Goal: Information Seeking & Learning: Learn about a topic

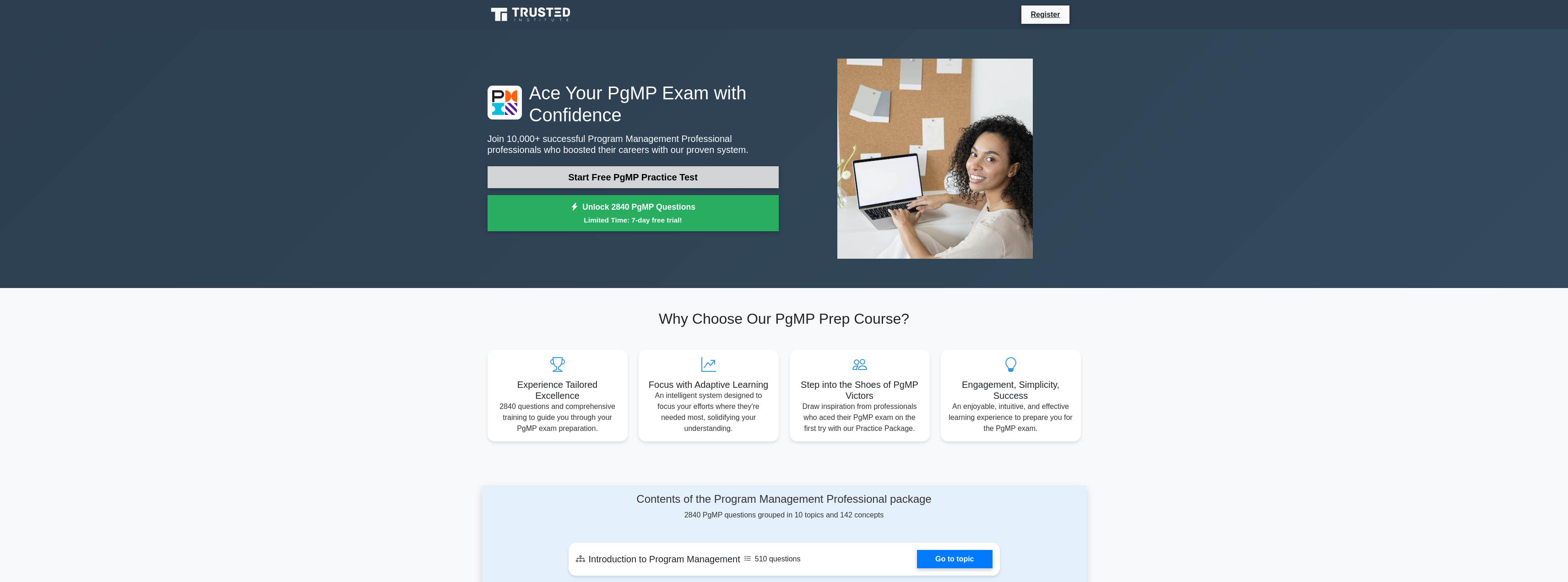
click at [684, 167] on link "Start Free PgMP Practice Test" at bounding box center [633, 177] width 291 height 22
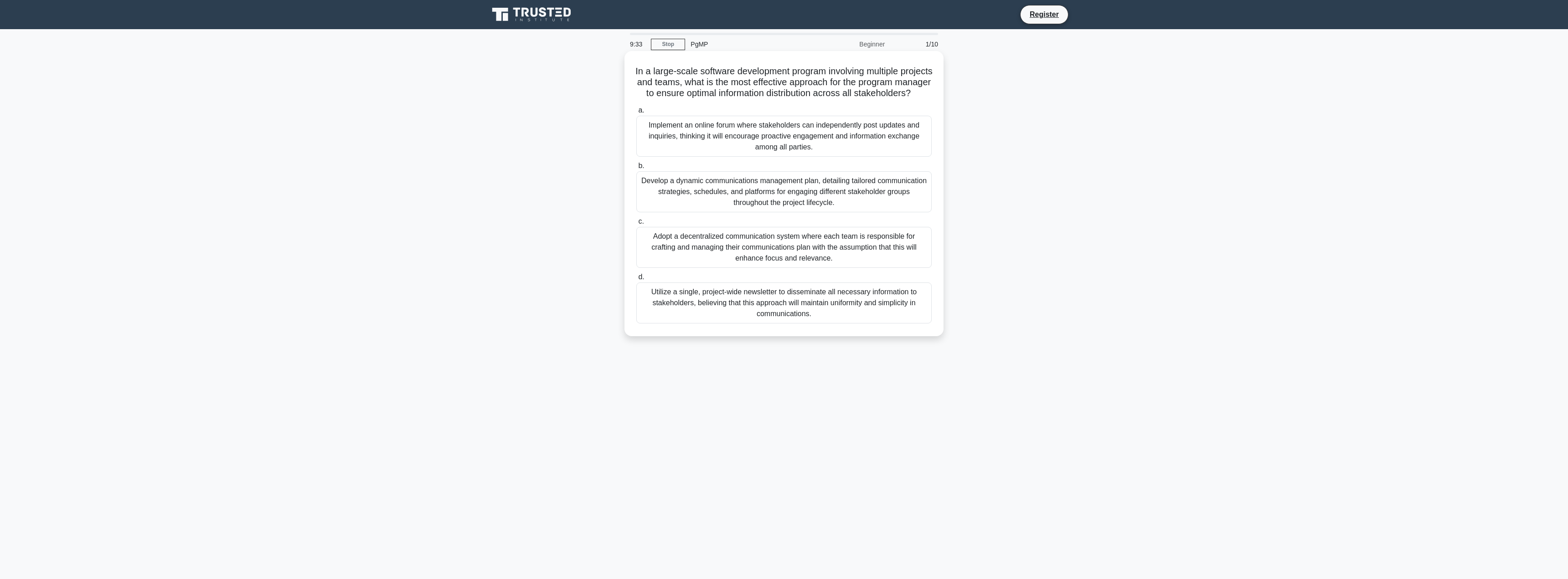
click at [671, 199] on div "Develop a dynamic communications management plan, detailing tailored communicat…" at bounding box center [784, 191] width 295 height 41
click at [636, 169] on input "b. Develop a dynamic communications management plan, detailing tailored communi…" at bounding box center [636, 166] width 0 height 6
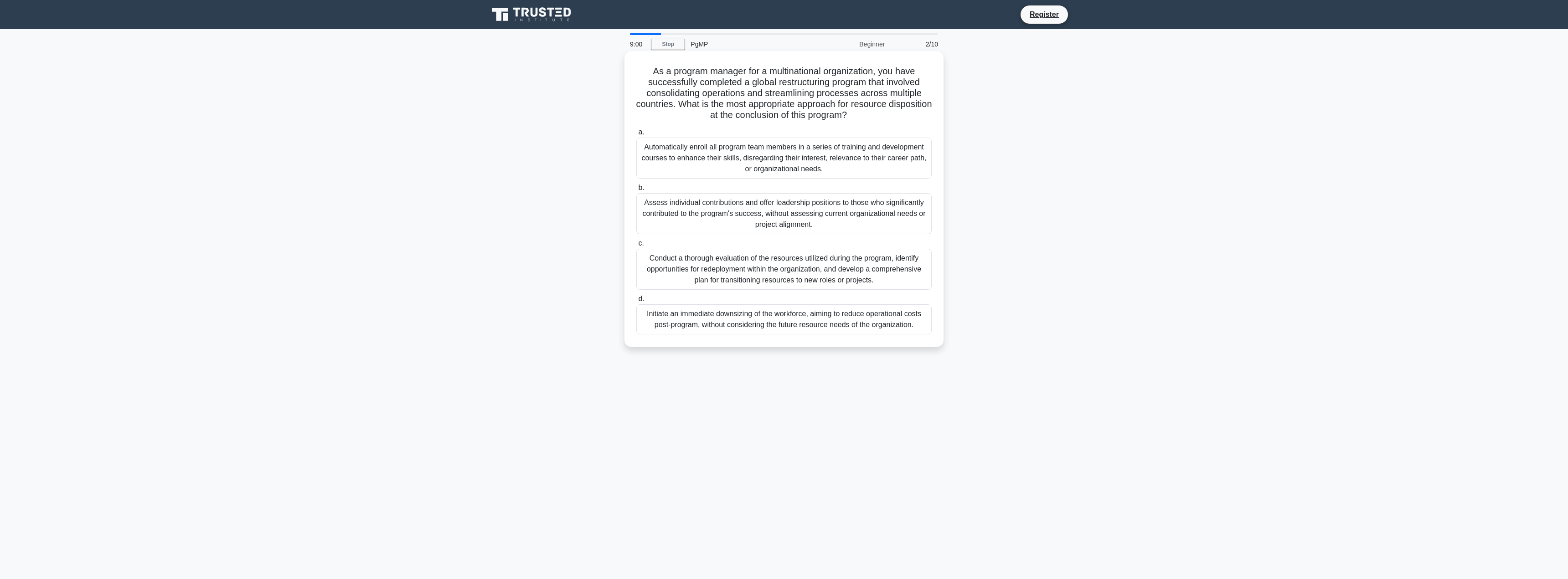
click at [868, 261] on div "Conduct a thorough evaluation of the resources utilized during the program, ide…" at bounding box center [784, 269] width 295 height 41
click at [636, 246] on input "c. Conduct a thorough evaluation of the resources utilized during the program, …" at bounding box center [636, 244] width 0 height 6
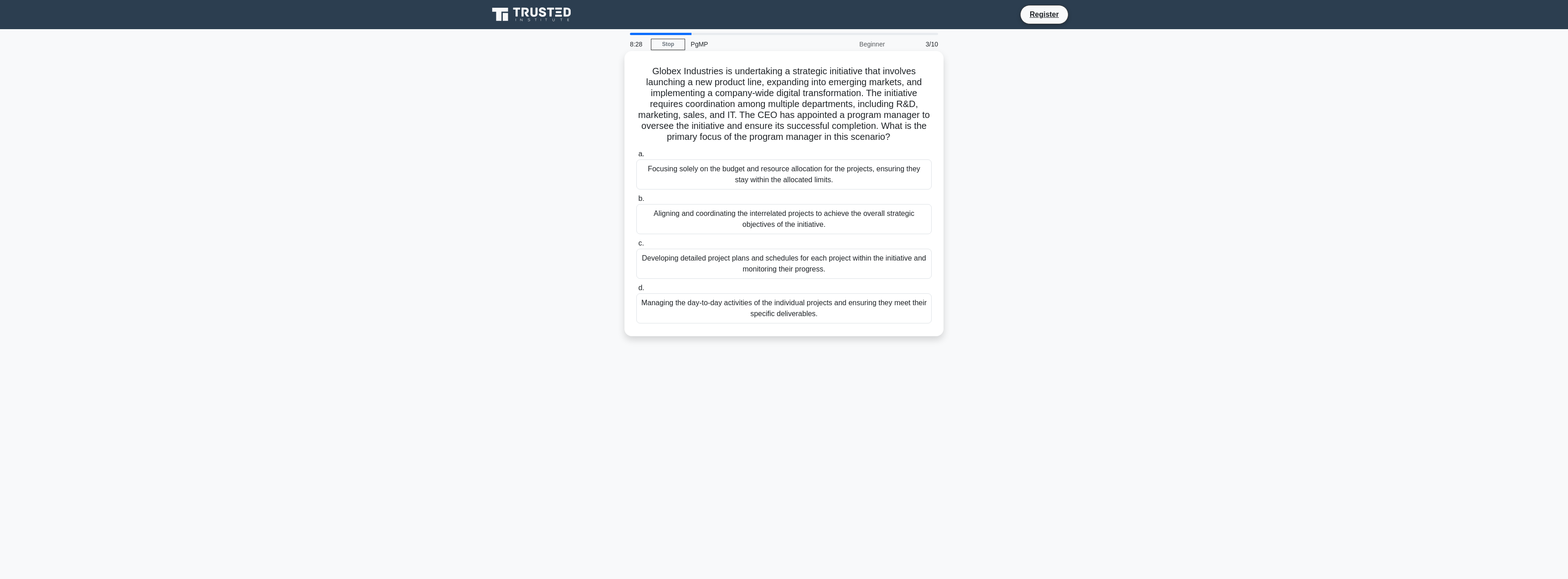
click at [884, 221] on div "Aligning and coordinating the interrelated projects to achieve the overall stra…" at bounding box center [784, 219] width 295 height 30
click at [636, 202] on input "b. Aligning and coordinating the interrelated projects to achieve the overall s…" at bounding box center [636, 199] width 0 height 6
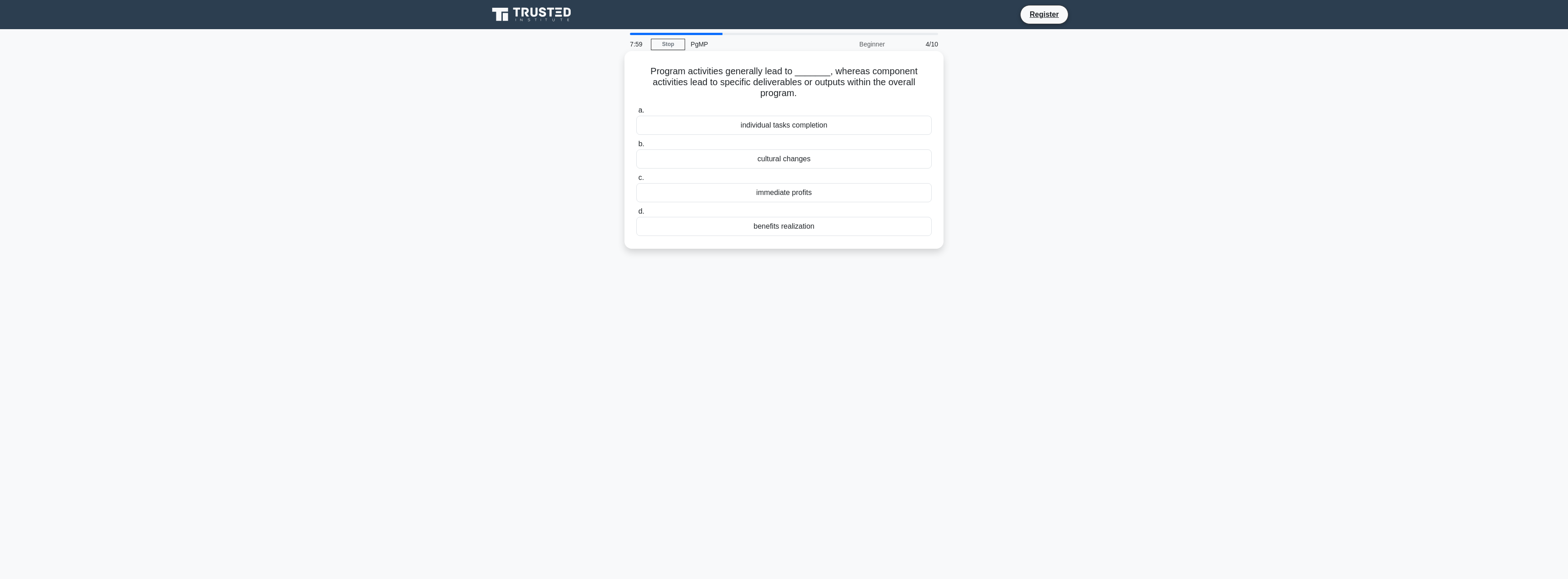
click at [823, 128] on div "individual tasks completion" at bounding box center [784, 125] width 295 height 19
click at [636, 114] on input "a. individual tasks completion" at bounding box center [636, 111] width 0 height 6
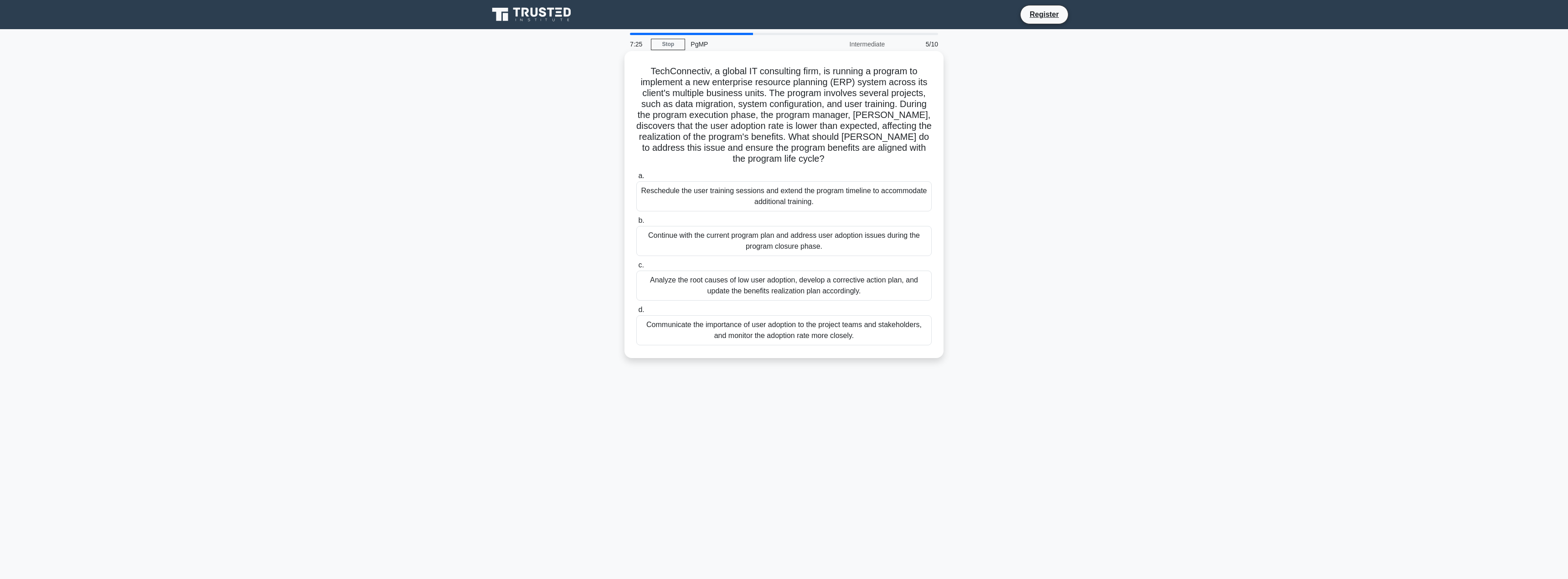
click at [881, 298] on div "Analyze the root causes of low user adoption, develop a corrective action plan,…" at bounding box center [784, 286] width 295 height 30
click at [636, 269] on input "c. Analyze the root causes of low user adoption, develop a corrective action pl…" at bounding box center [636, 266] width 0 height 6
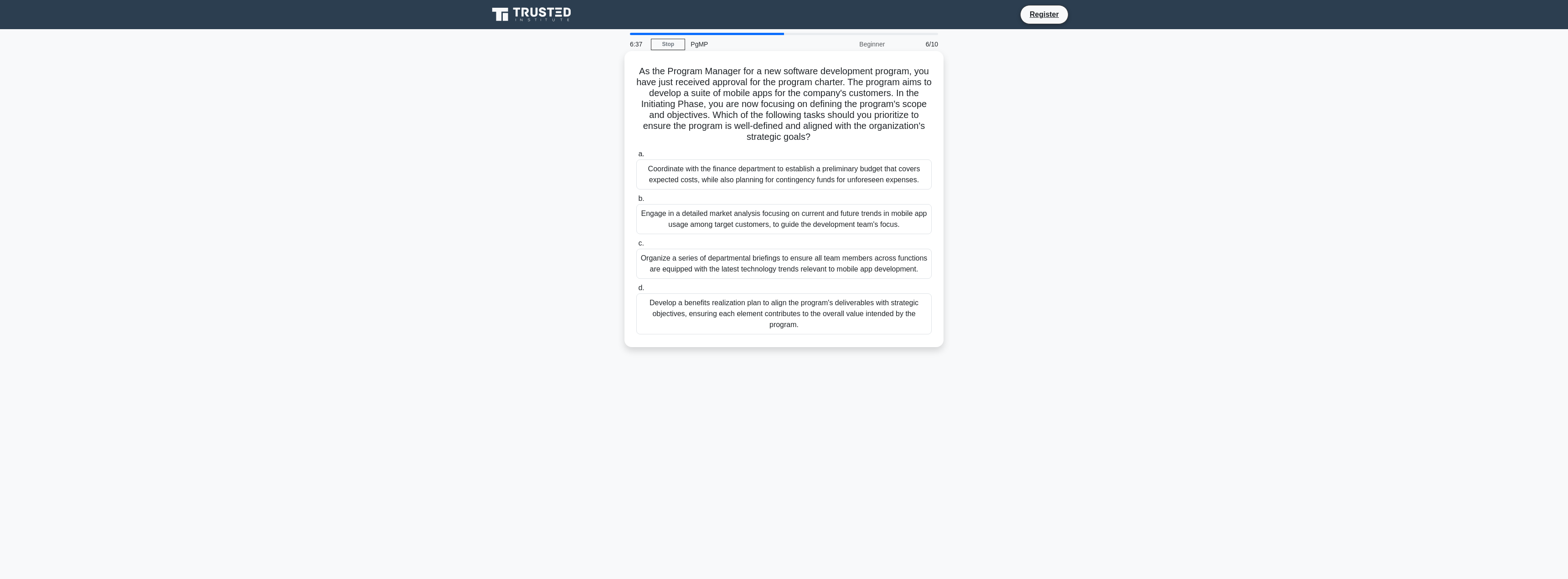
click at [753, 217] on div "Engage in a detailed market analysis focusing on current and future trends in m…" at bounding box center [784, 219] width 295 height 30
click at [636, 202] on input "b. Engage in a detailed market analysis focusing on current and future trends i…" at bounding box center [636, 199] width 0 height 6
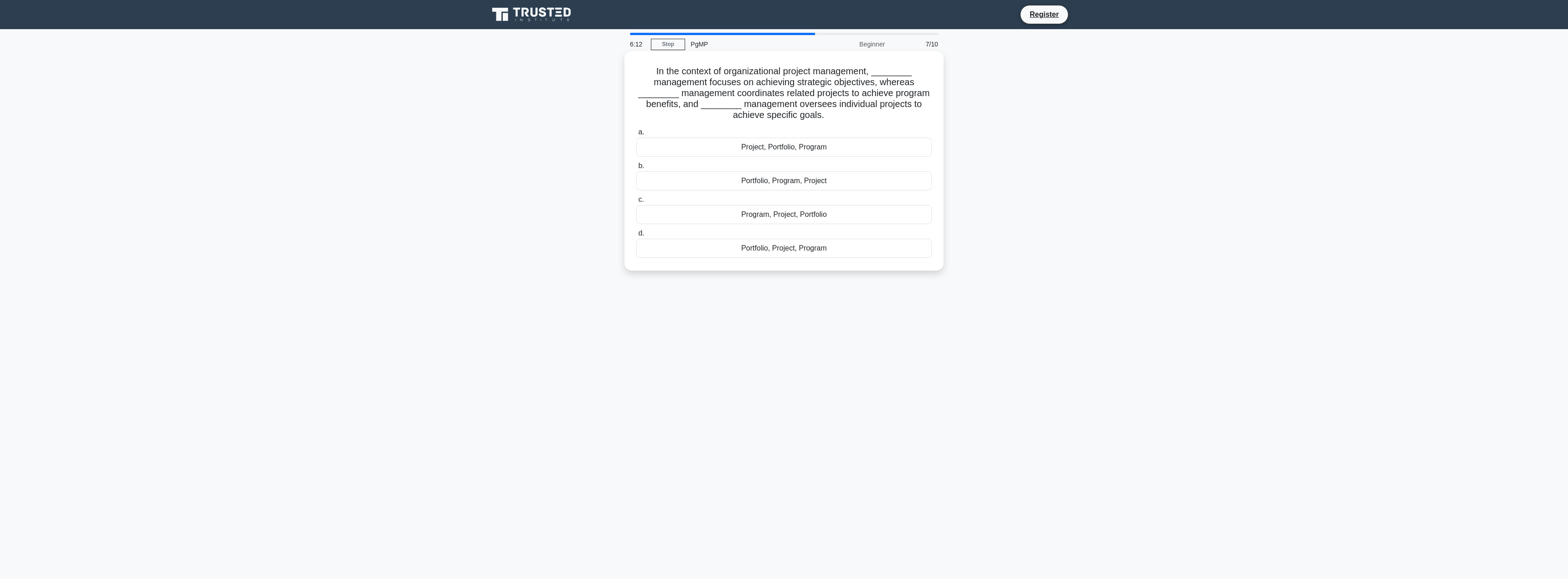
click at [808, 217] on div "Program, Project, Portfolio" at bounding box center [784, 214] width 295 height 19
click at [636, 203] on input "c. Program, Project, Portfolio" at bounding box center [636, 200] width 0 height 6
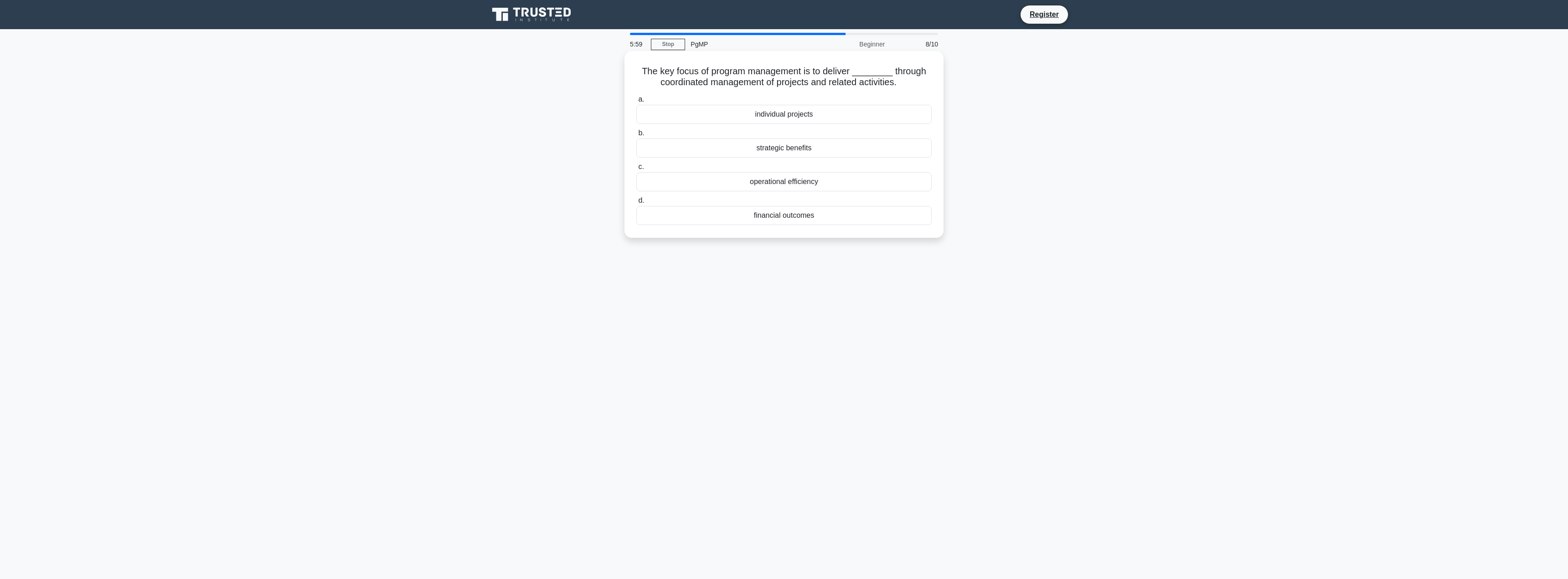
click at [798, 147] on div "strategic benefits" at bounding box center [784, 148] width 295 height 19
click at [636, 136] on input "b. strategic benefits" at bounding box center [636, 133] width 0 height 6
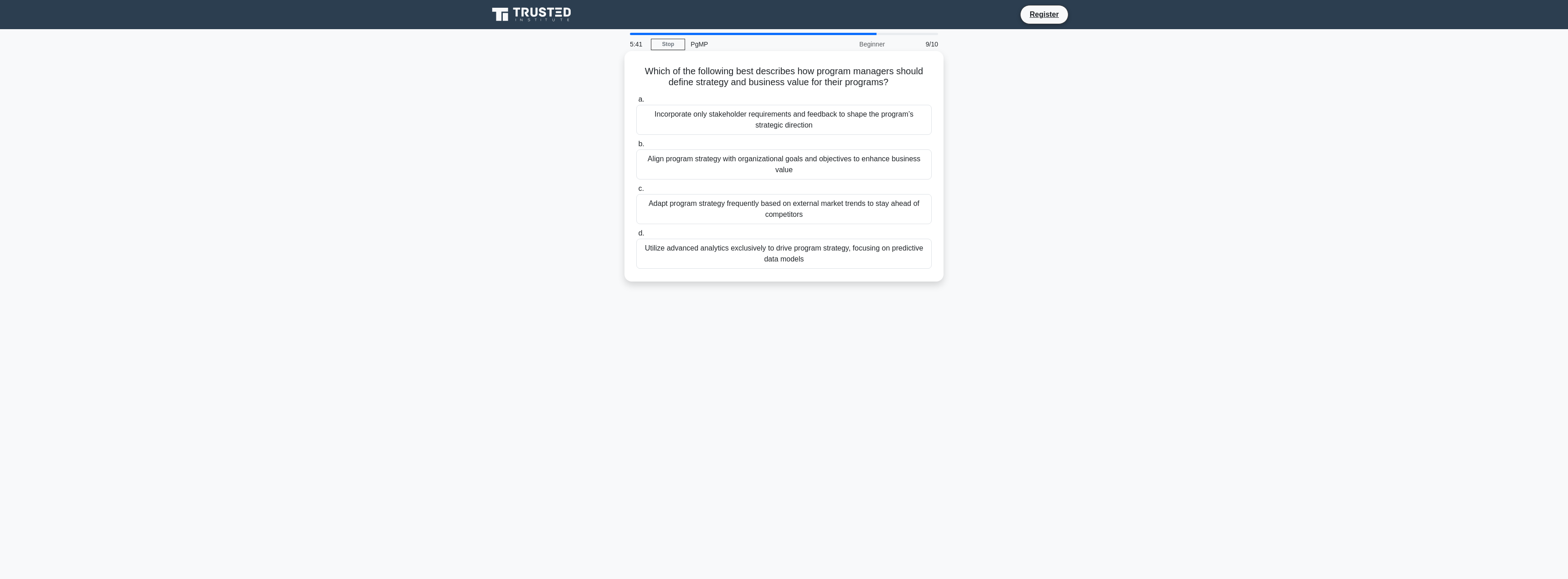
click at [897, 163] on div "Align program strategy with organizational goals and objectives to enhance busi…" at bounding box center [784, 164] width 295 height 30
click at [636, 147] on input "b. Align program strategy with organizational goals and objectives to enhance b…" at bounding box center [636, 144] width 0 height 6
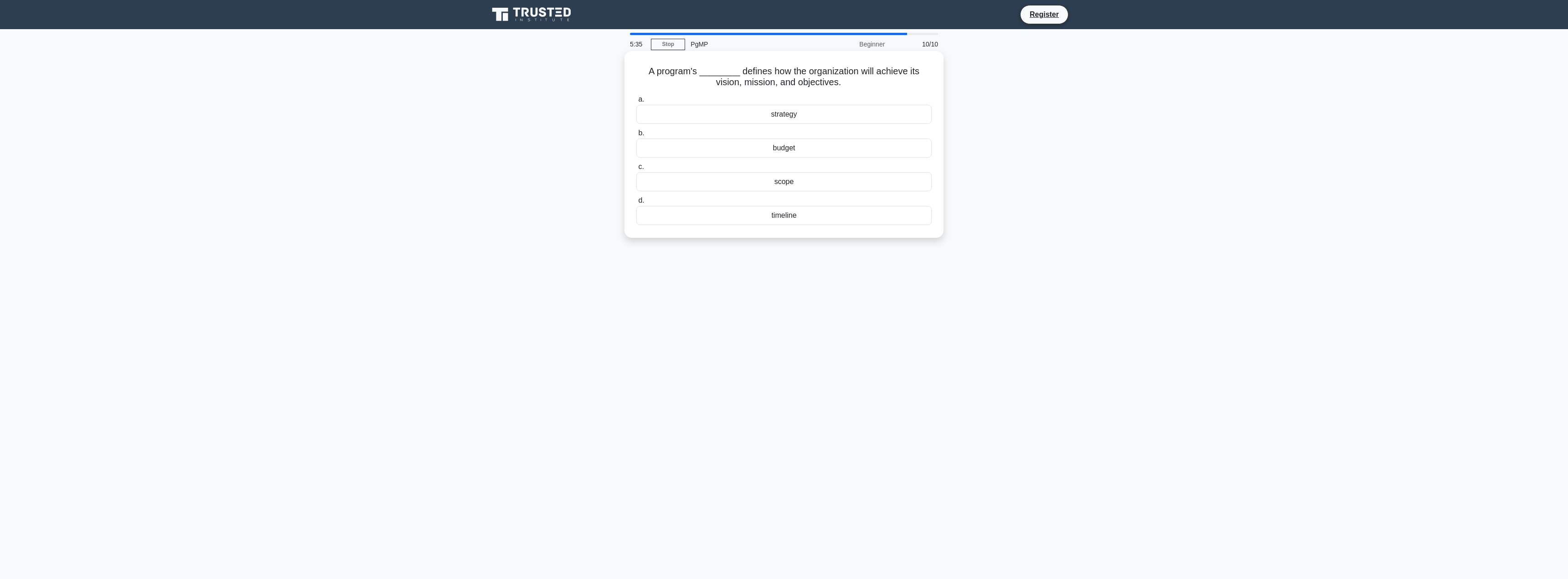
click at [855, 125] on div "a. strategy b. budget c." at bounding box center [784, 159] width 307 height 135
click at [853, 118] on div "strategy" at bounding box center [784, 114] width 295 height 19
click at [636, 102] on input "a. strategy" at bounding box center [636, 100] width 0 height 6
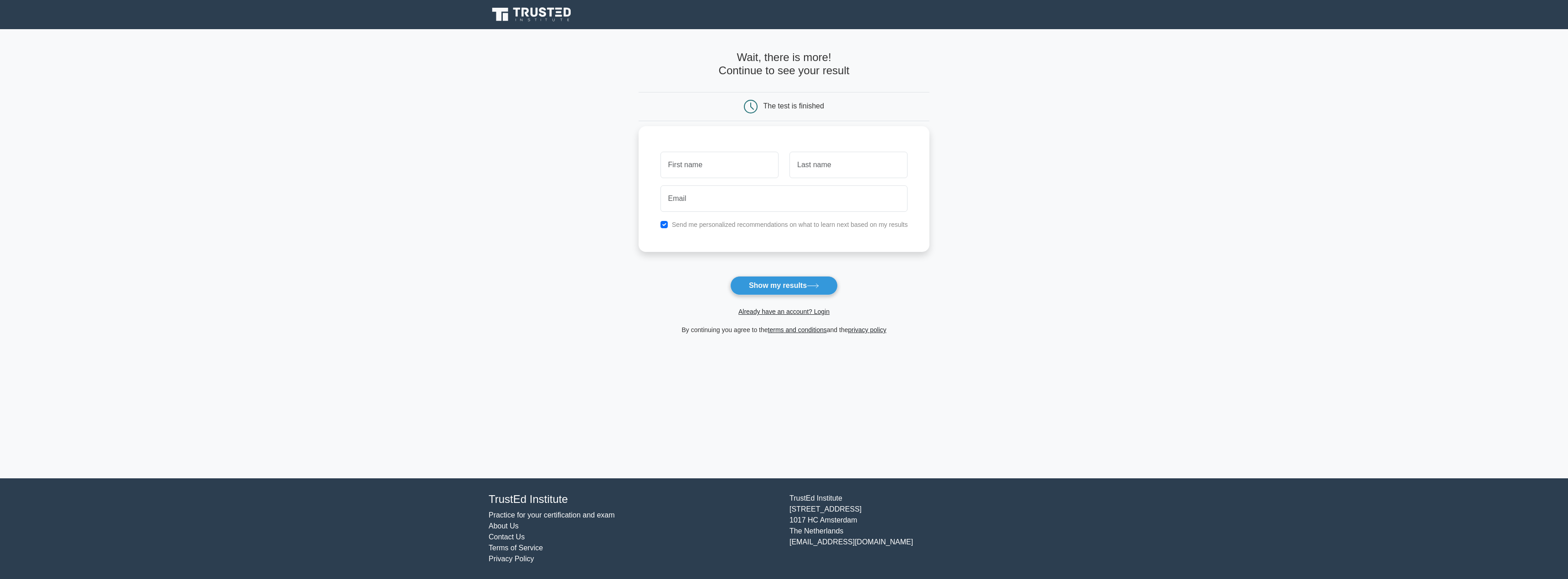
click at [693, 170] on input "text" at bounding box center [719, 165] width 118 height 26
type input "OLEKSII"
click at [835, 169] on input "text" at bounding box center [848, 165] width 118 height 26
drag, startPoint x: 801, startPoint y: 162, endPoint x: 892, endPoint y: 165, distance: 91.0
click at [892, 165] on input "RIZNYCHENKO" at bounding box center [848, 165] width 118 height 26
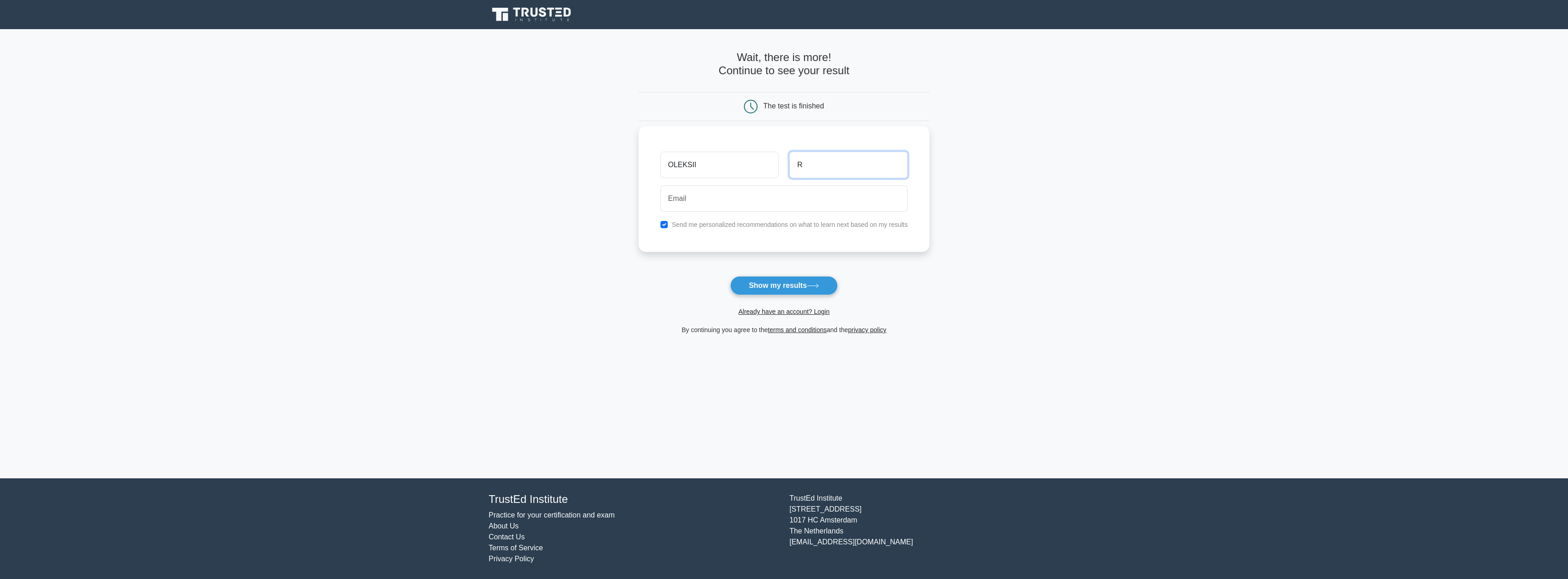
type input "R"
click at [753, 199] on input "email" at bounding box center [784, 199] width 248 height 26
type input "reznichenko.aleksey1986@gmail.com"
click at [798, 287] on button "Show my results" at bounding box center [784, 286] width 108 height 19
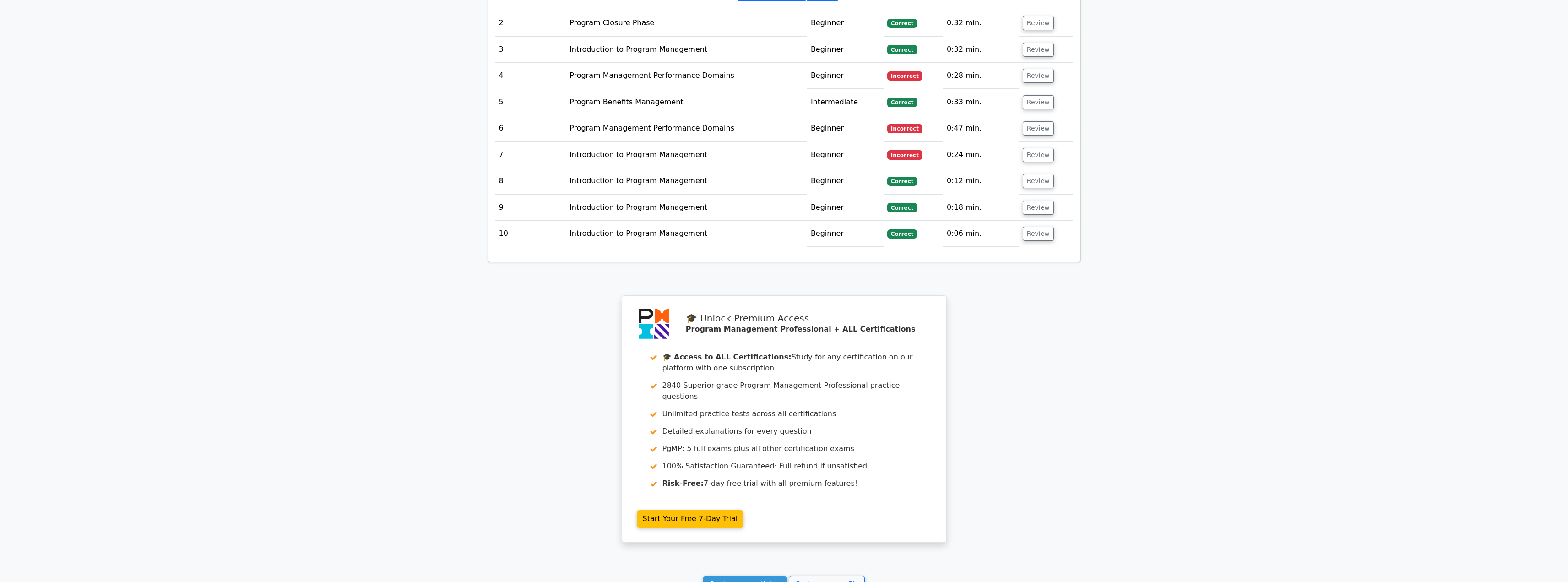
scroll to position [1099, 0]
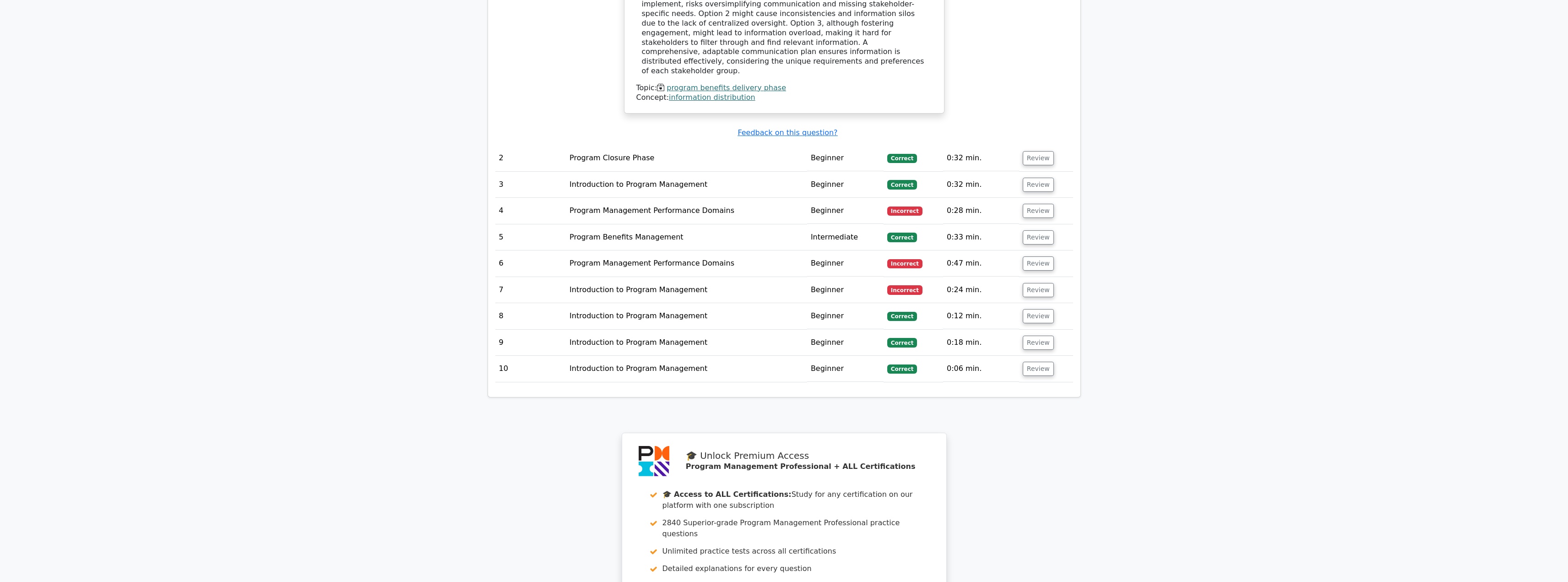
click at [637, 251] on td "Program Management Performance Domains" at bounding box center [686, 264] width 241 height 26
click at [1038, 257] on button "Review" at bounding box center [1038, 264] width 31 height 14
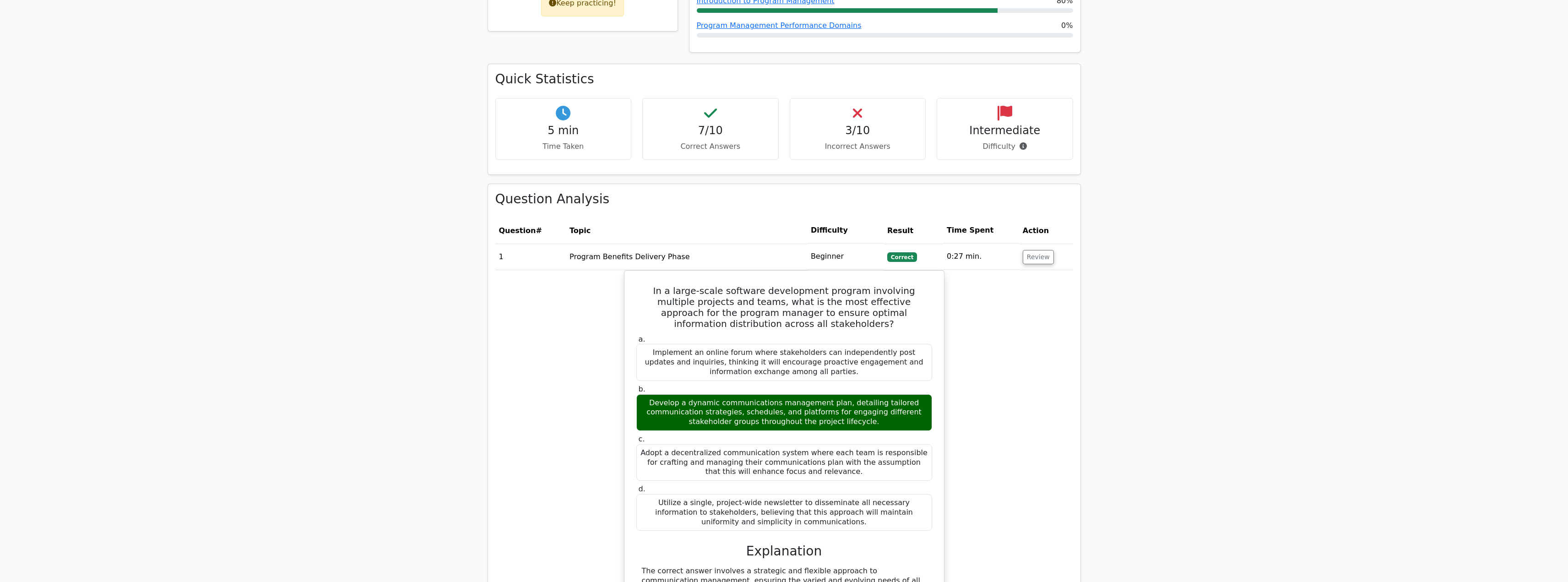
scroll to position [412, 0]
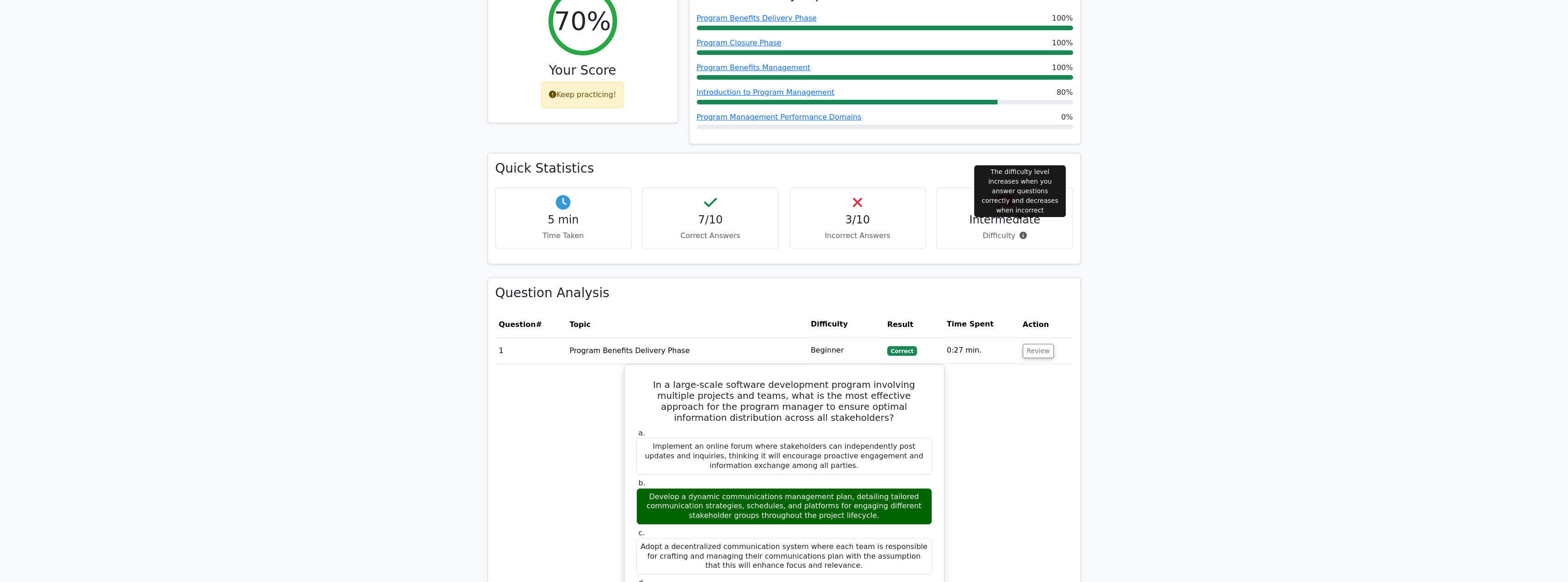
click at [1020, 232] on icon at bounding box center [1023, 235] width 7 height 7
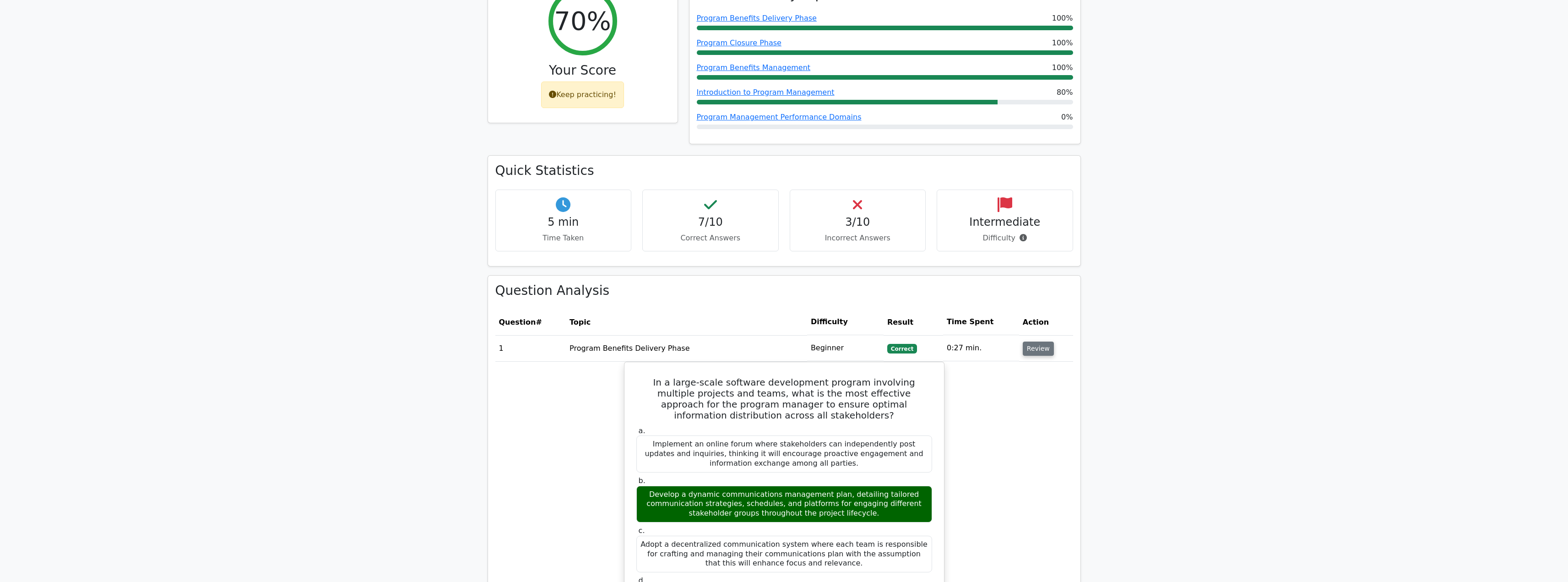
click at [1032, 342] on button "Review" at bounding box center [1038, 349] width 31 height 14
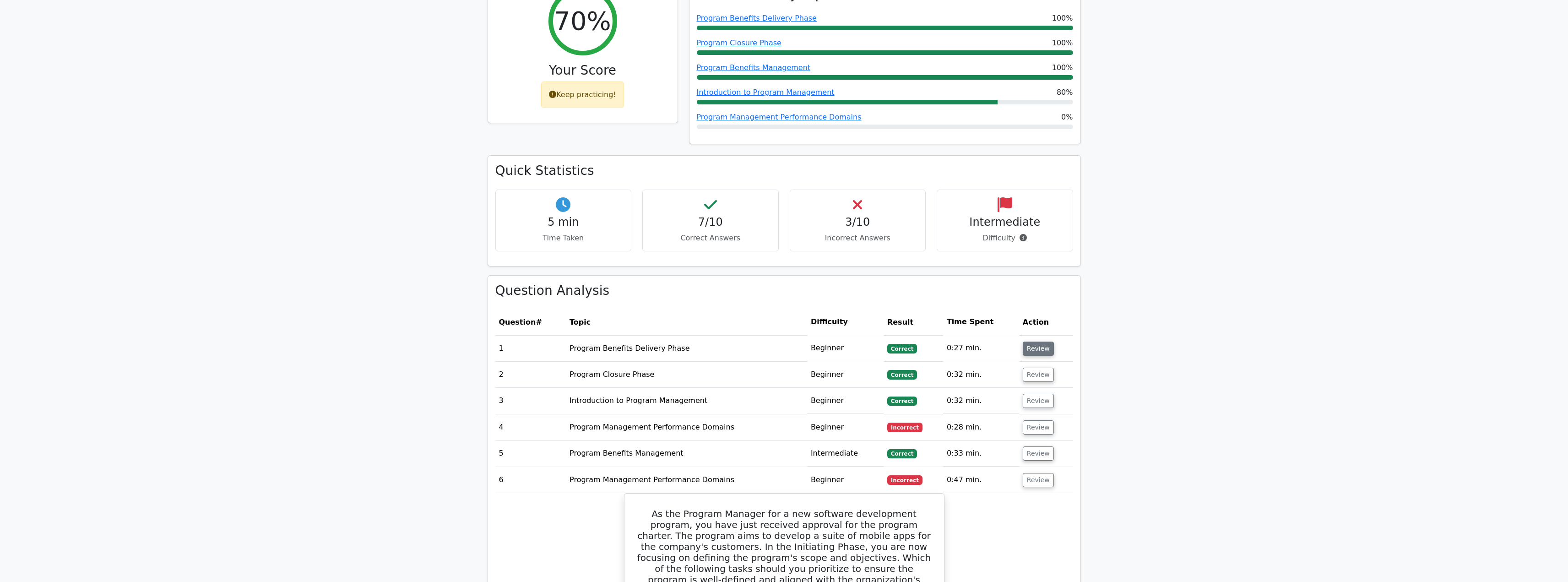
click at [1032, 342] on button "Review" at bounding box center [1038, 349] width 31 height 14
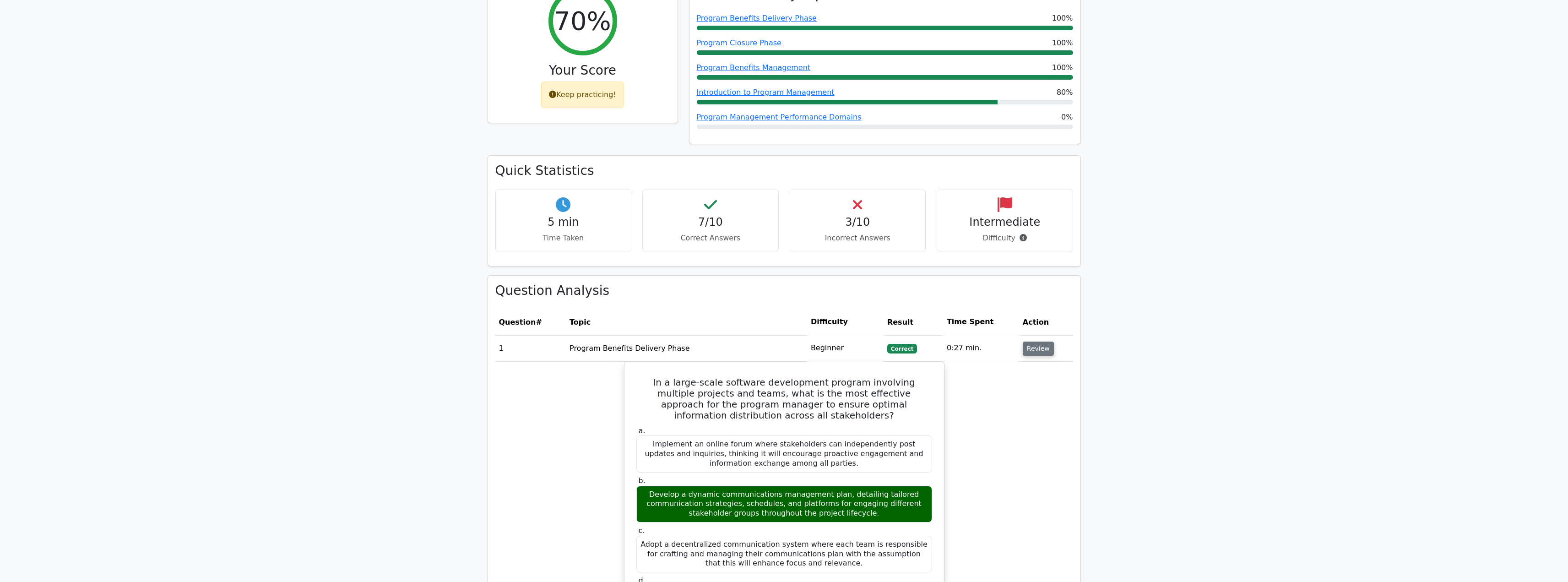
click at [1032, 342] on button "Review" at bounding box center [1038, 349] width 31 height 14
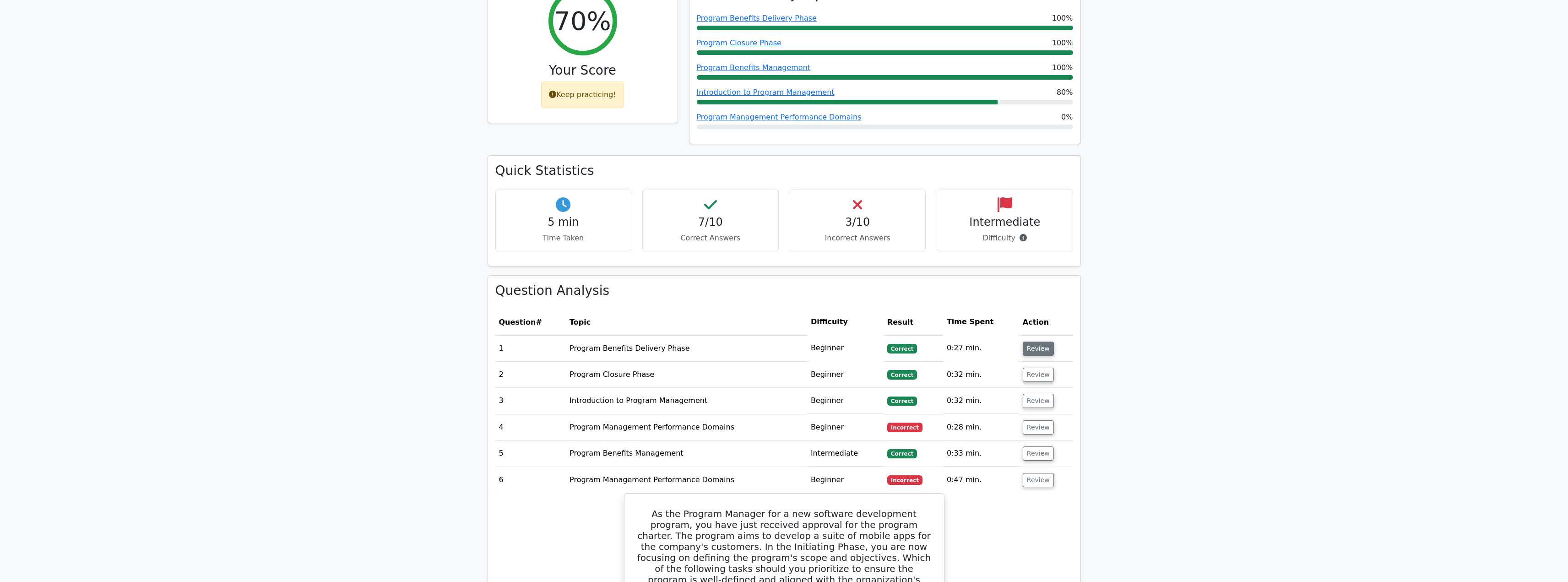
click at [1030, 342] on button "Review" at bounding box center [1038, 349] width 31 height 14
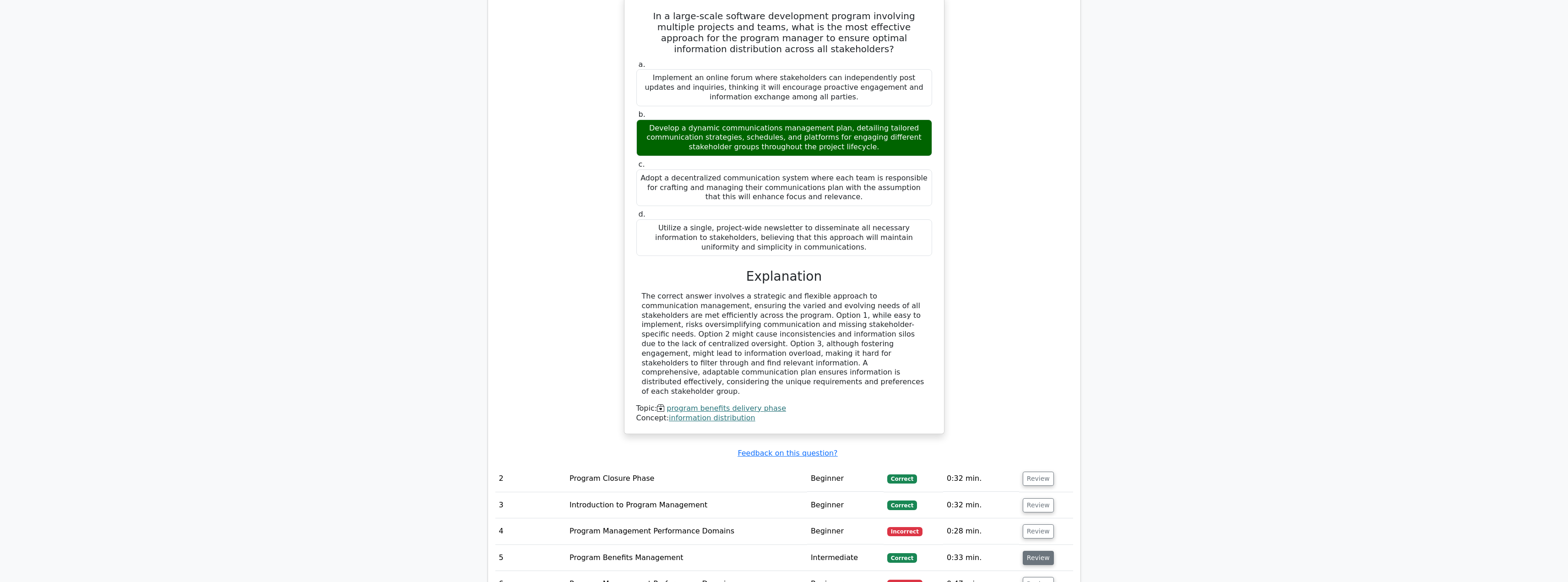
scroll to position [962, 0]
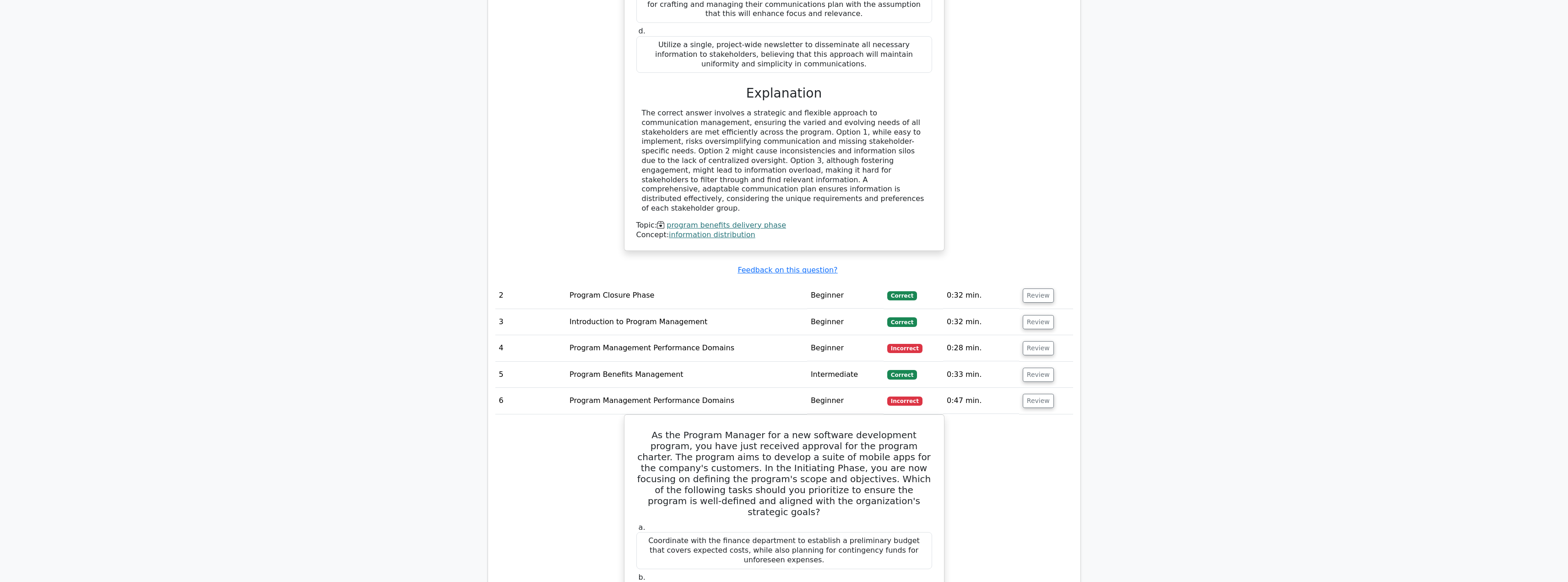
click at [905, 397] on span "Incorrect" at bounding box center [905, 401] width 35 height 9
click at [1034, 394] on button "Review" at bounding box center [1038, 401] width 31 height 14
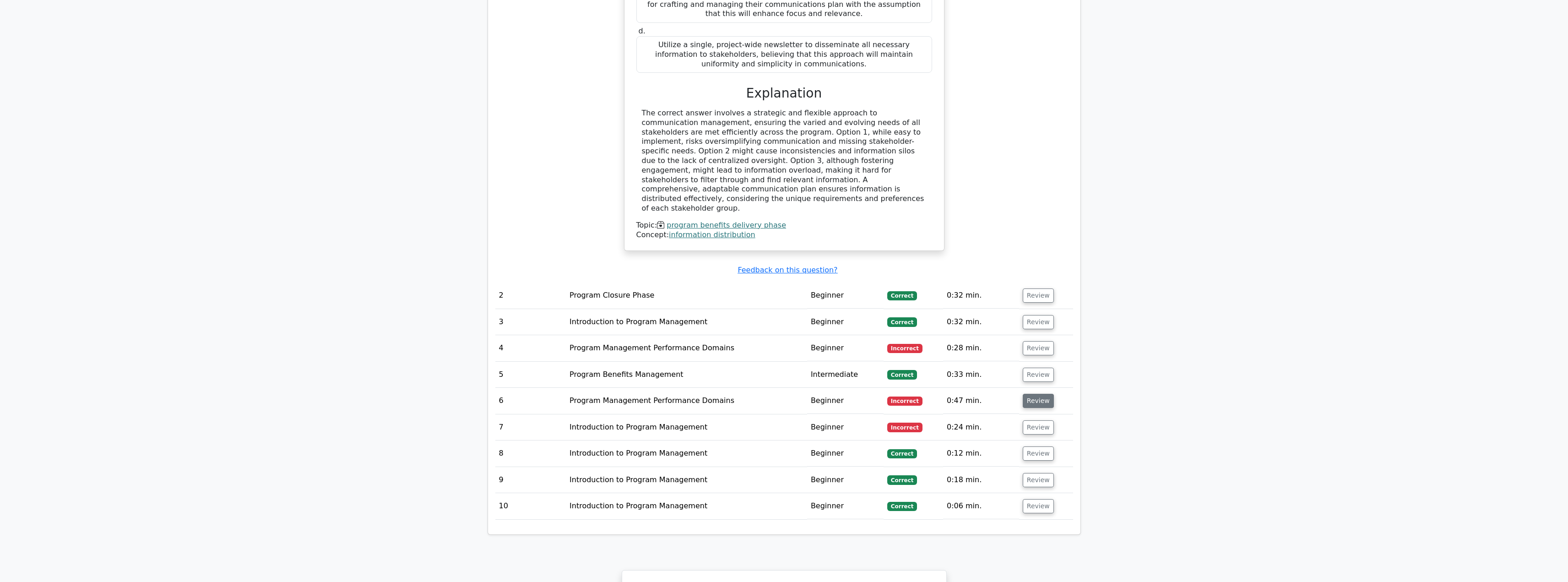
scroll to position [1145, 0]
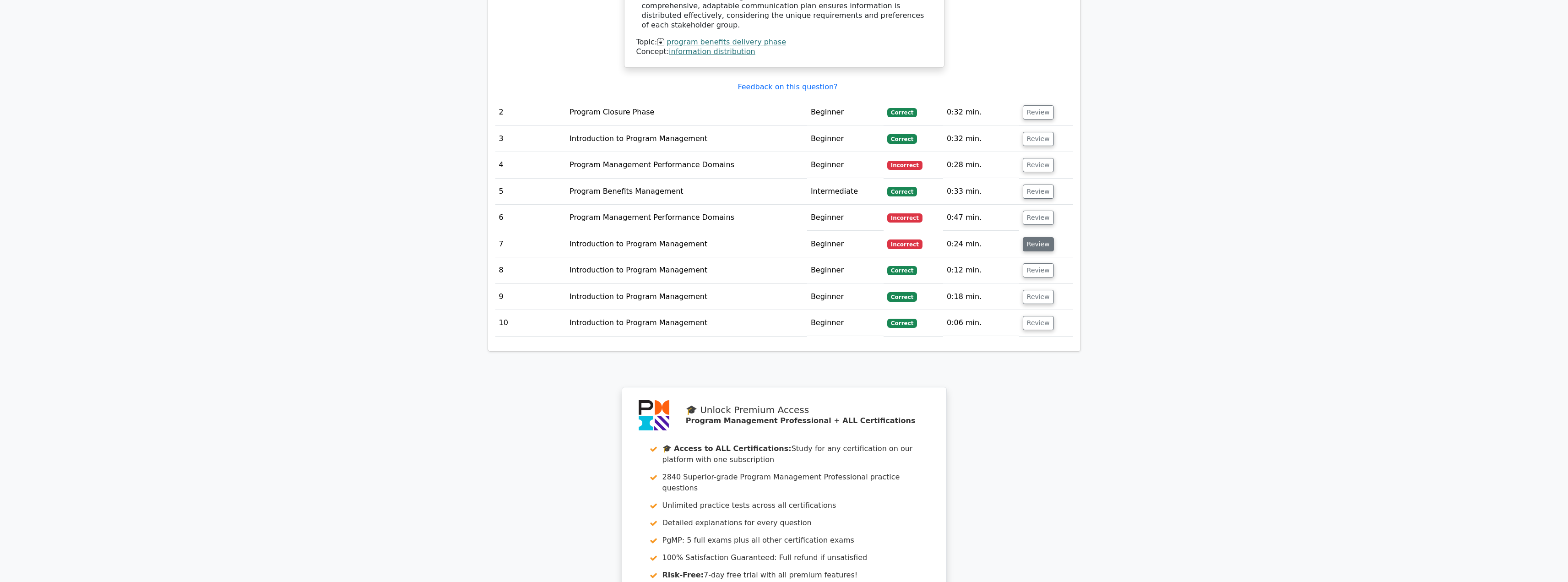
click at [1042, 237] on button "Review" at bounding box center [1038, 244] width 31 height 14
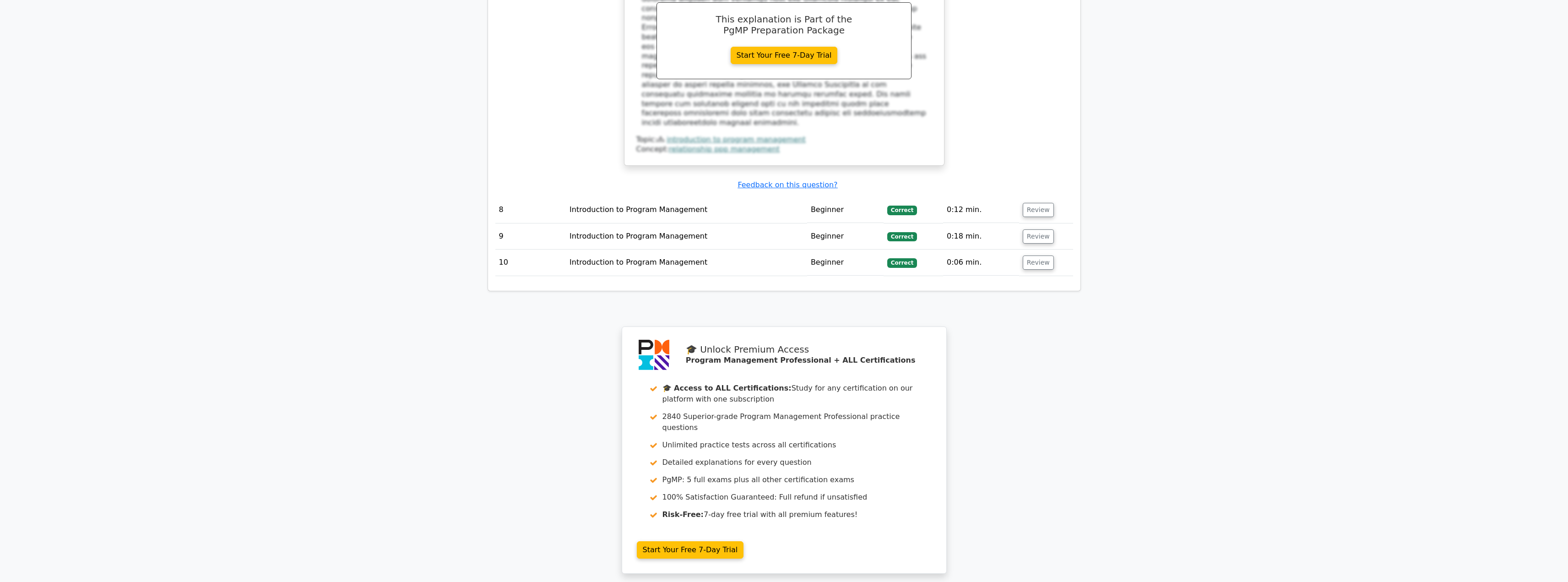
scroll to position [1741, 0]
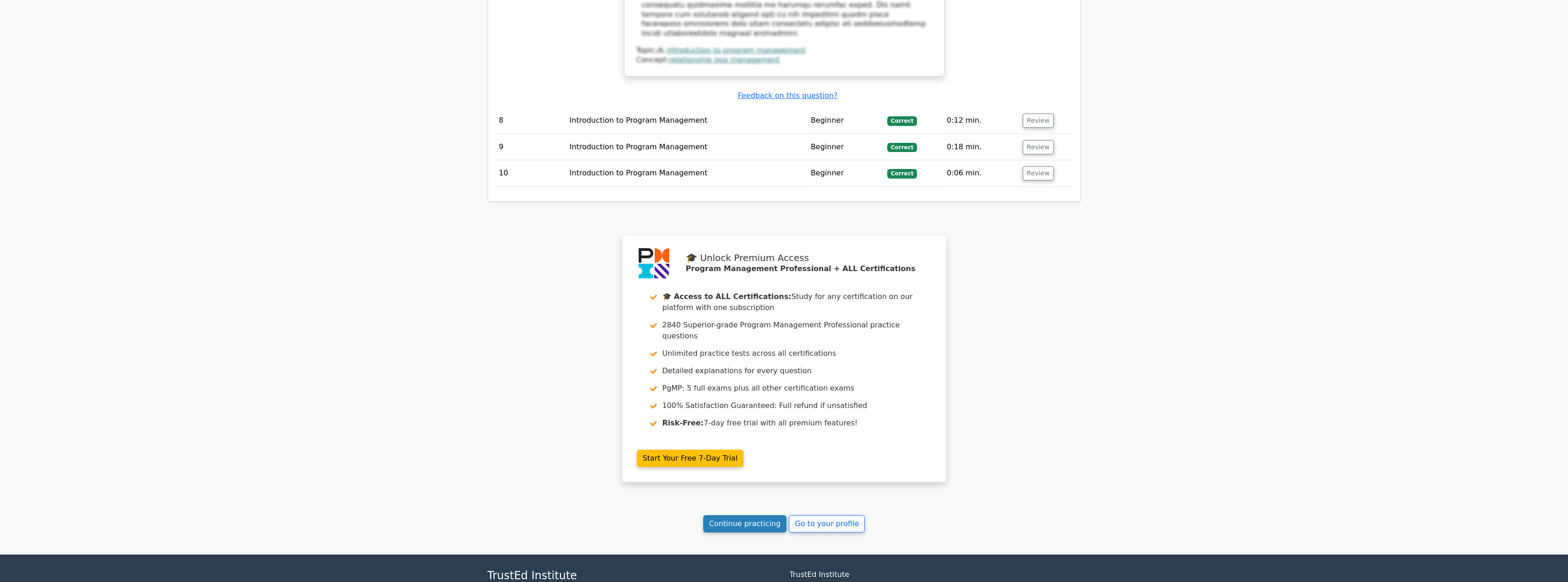
click at [724, 515] on link "Continue practicing" at bounding box center [745, 524] width 84 height 17
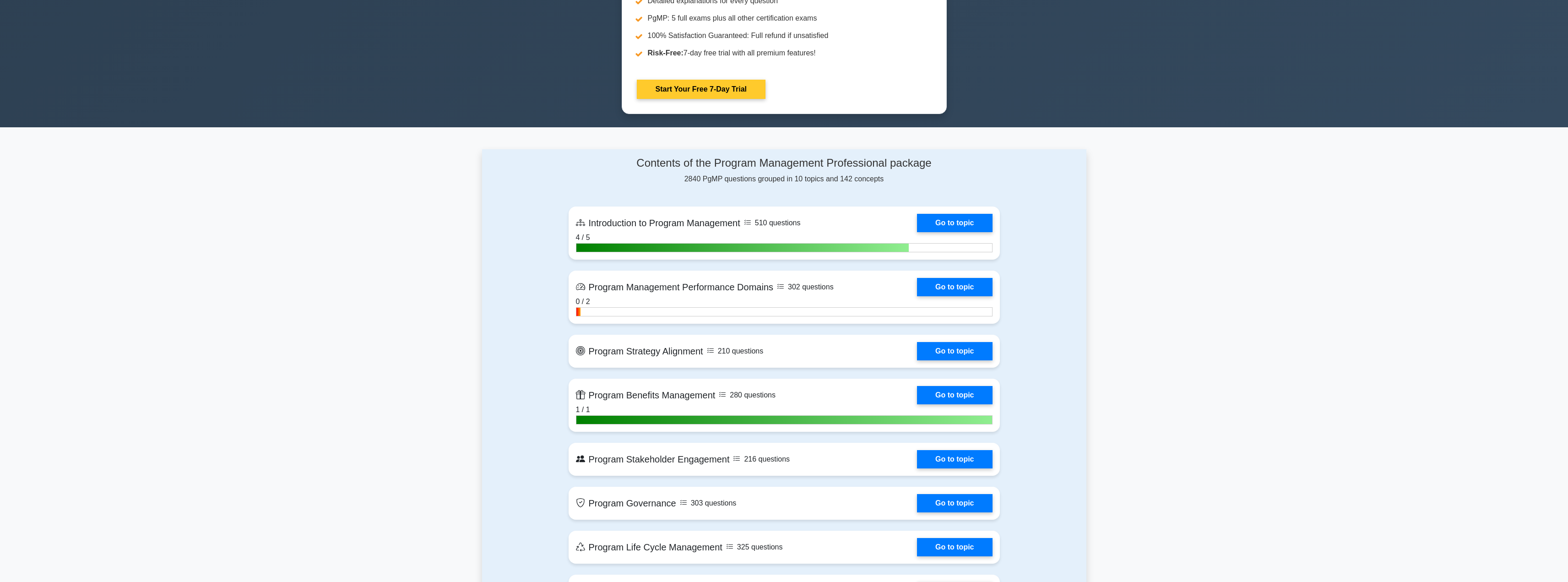
scroll to position [687, 0]
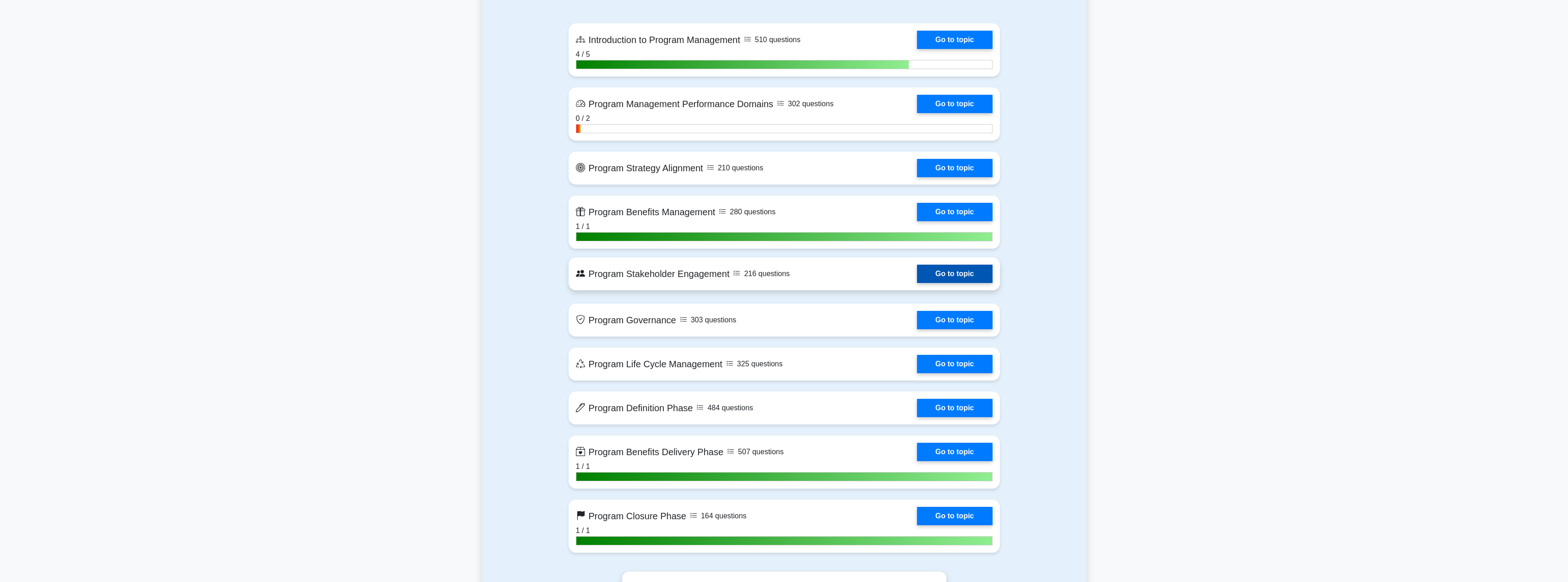
click at [950, 275] on link "Go to topic" at bounding box center [954, 274] width 75 height 19
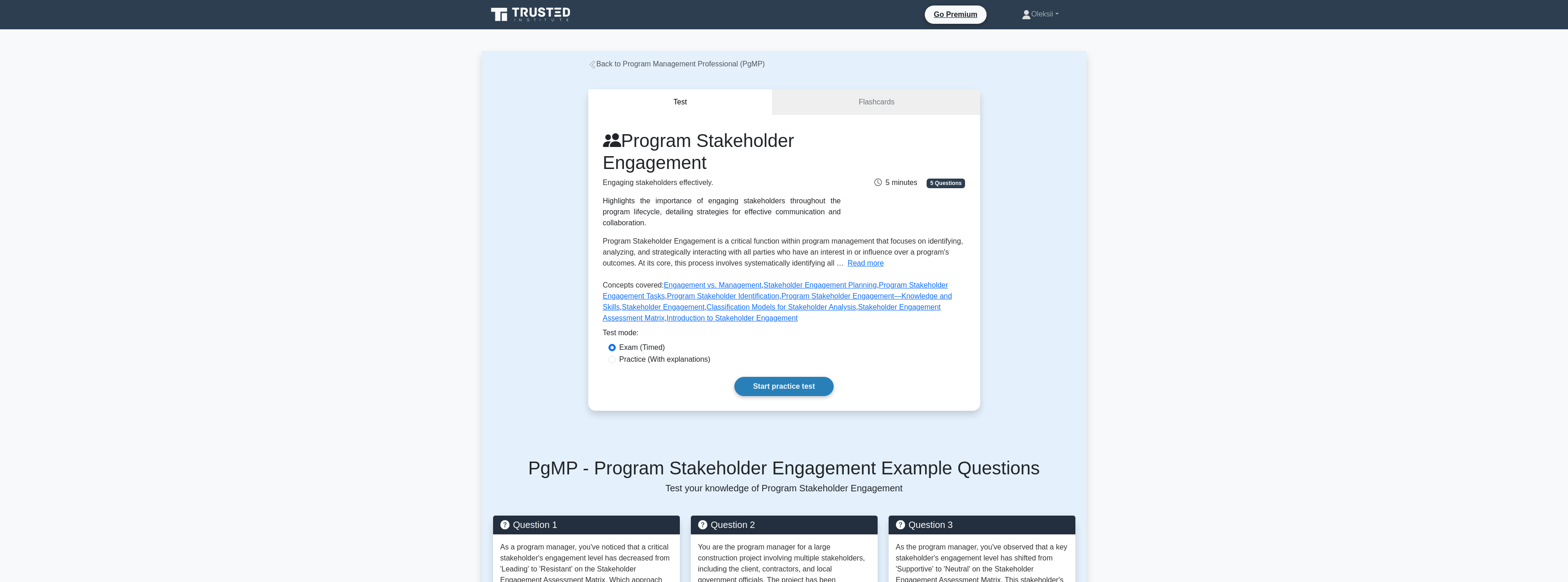
click at [801, 377] on link "Start practice test" at bounding box center [784, 386] width 100 height 19
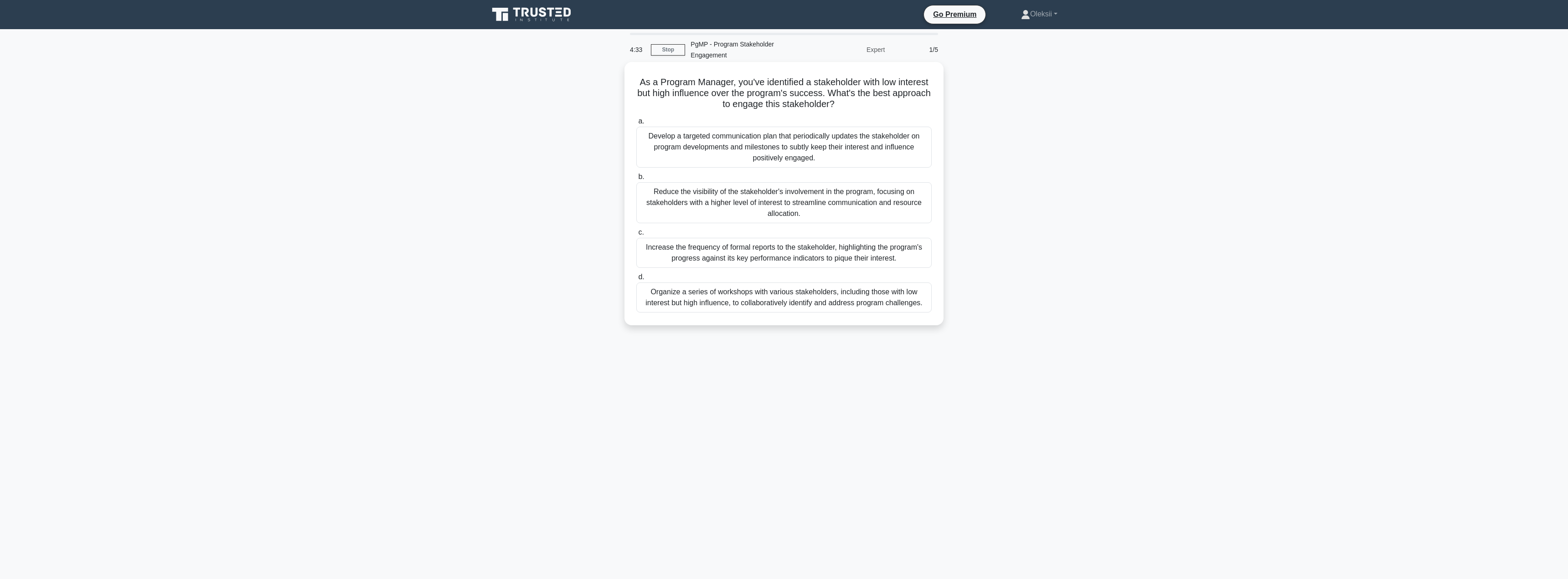
click at [788, 142] on div "Develop a targeted communication plan that periodically updates the stakeholder…" at bounding box center [784, 147] width 295 height 41
click at [636, 125] on input "a. Develop a targeted communication plan that periodically updates the stakehol…" at bounding box center [636, 122] width 0 height 6
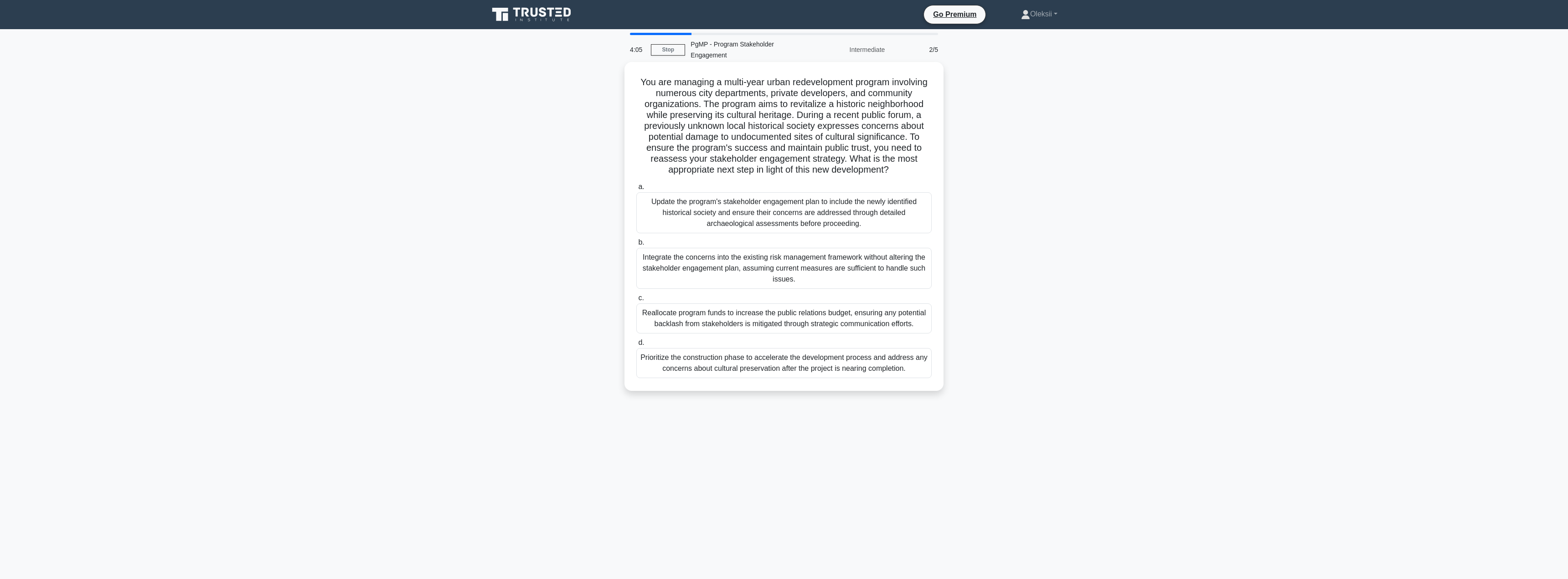
click at [791, 198] on div "Update the program's stakeholder engagement plan to include the newly identifie…" at bounding box center [784, 212] width 295 height 41
click at [636, 190] on input "a. Update the program's stakeholder engagement plan to include the newly identi…" at bounding box center [636, 187] width 0 height 6
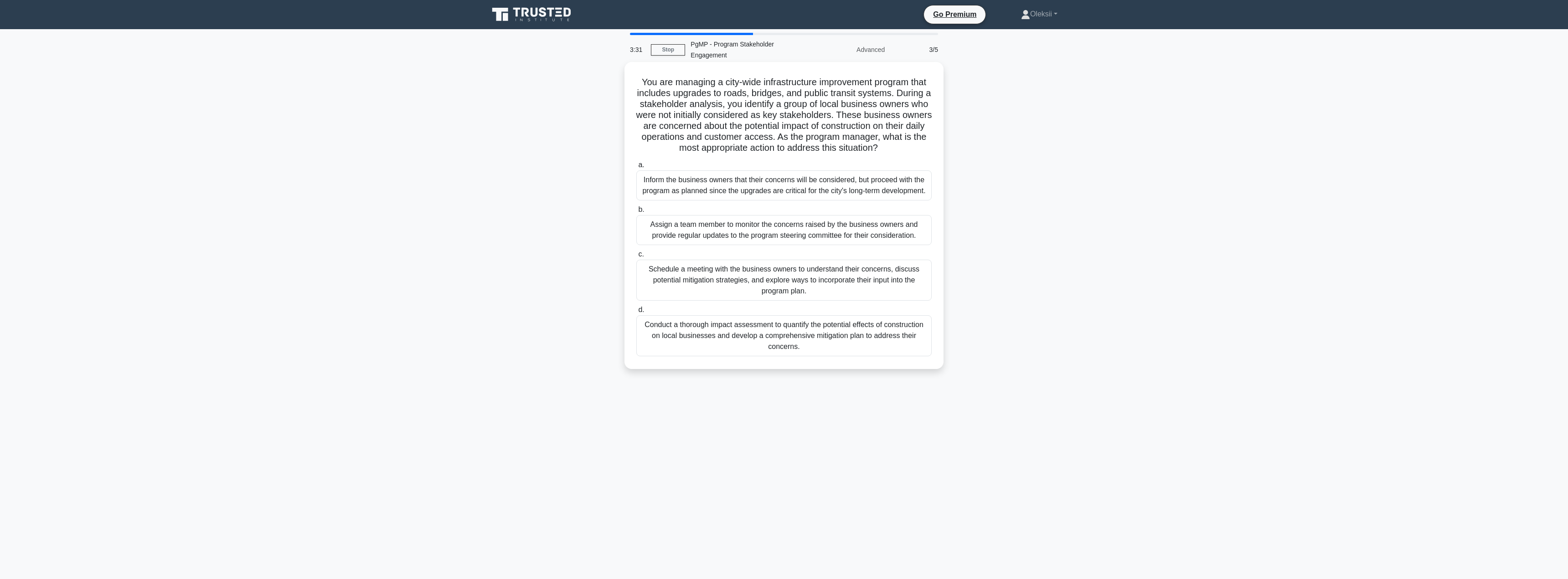
click at [822, 274] on div "Schedule a meeting with the business owners to understand their concerns, discu…" at bounding box center [784, 279] width 295 height 41
click at [636, 258] on input "c. Schedule a meeting with the business owners to understand their concerns, di…" at bounding box center [636, 255] width 0 height 6
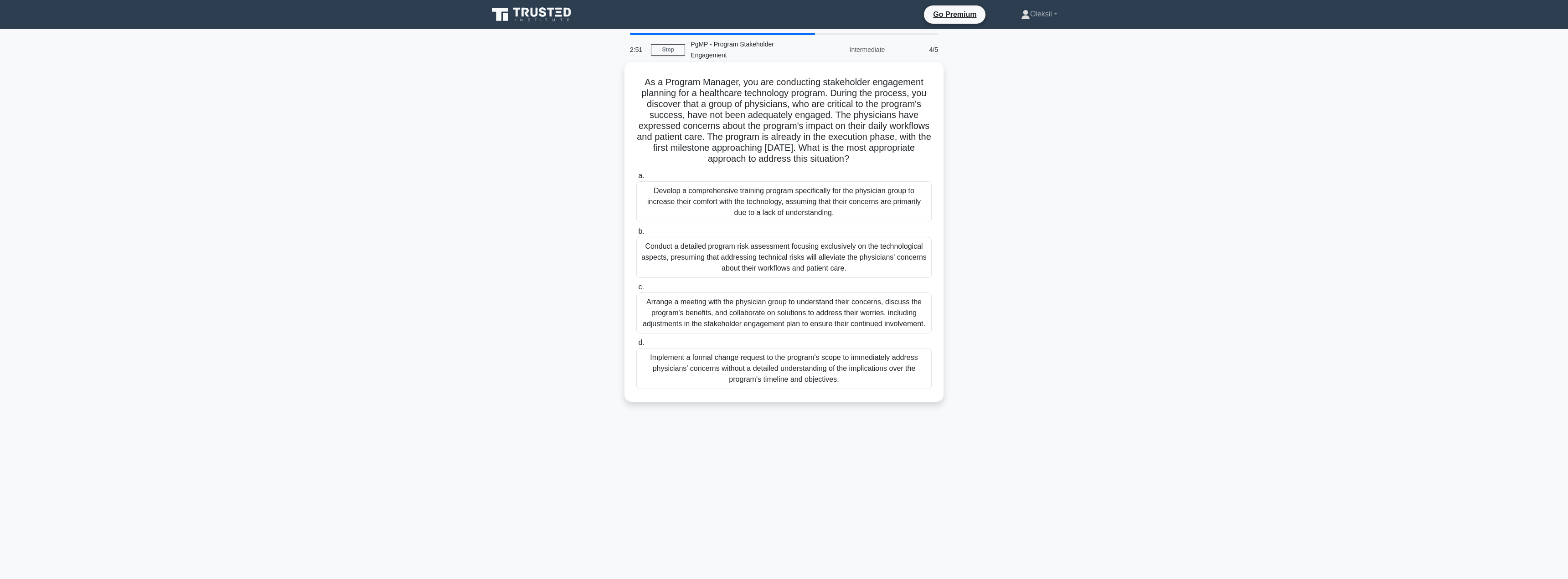
click at [746, 313] on div "Arrange a meeting with the physician group to understand their concerns, discus…" at bounding box center [784, 313] width 295 height 41
click at [636, 290] on input "c. Arrange a meeting with the physician group to understand their concerns, dis…" at bounding box center [636, 287] width 0 height 6
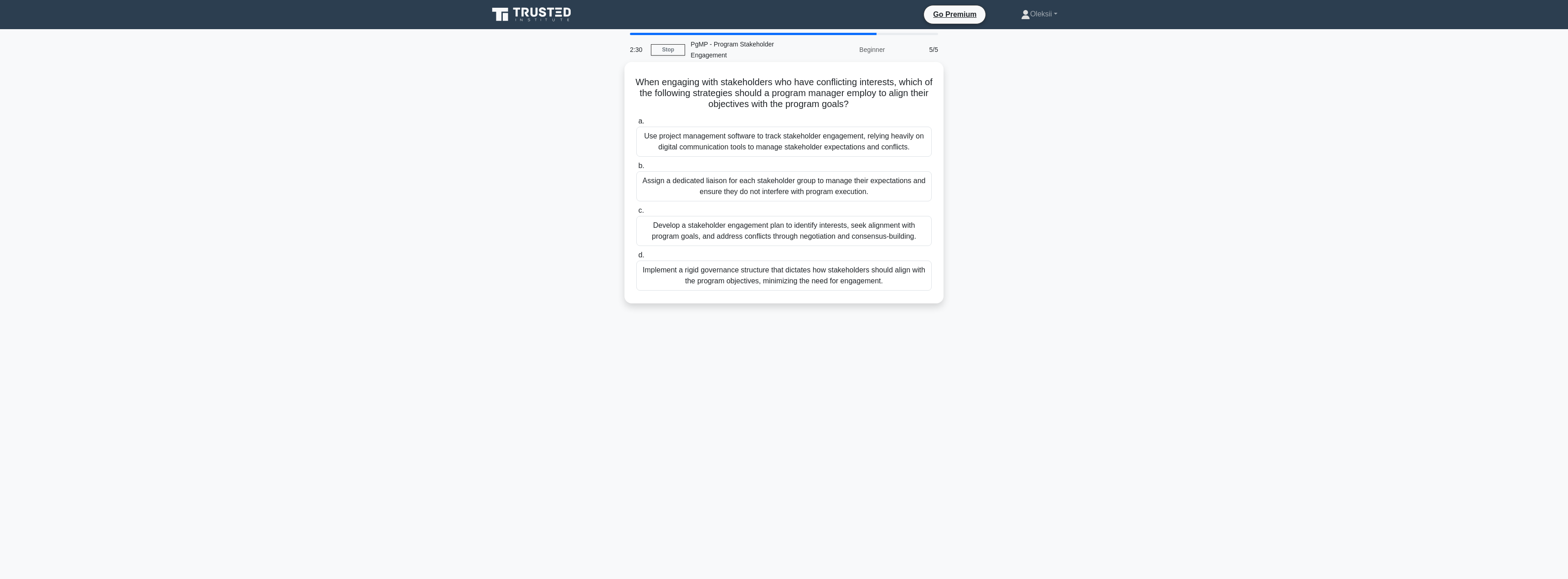
click at [829, 229] on div "Develop a stakeholder engagement plan to identify interests, seek alignment wit…" at bounding box center [784, 231] width 295 height 30
click at [636, 214] on input "c. Develop a stakeholder engagement plan to identify interests, seek alignment …" at bounding box center [636, 211] width 0 height 6
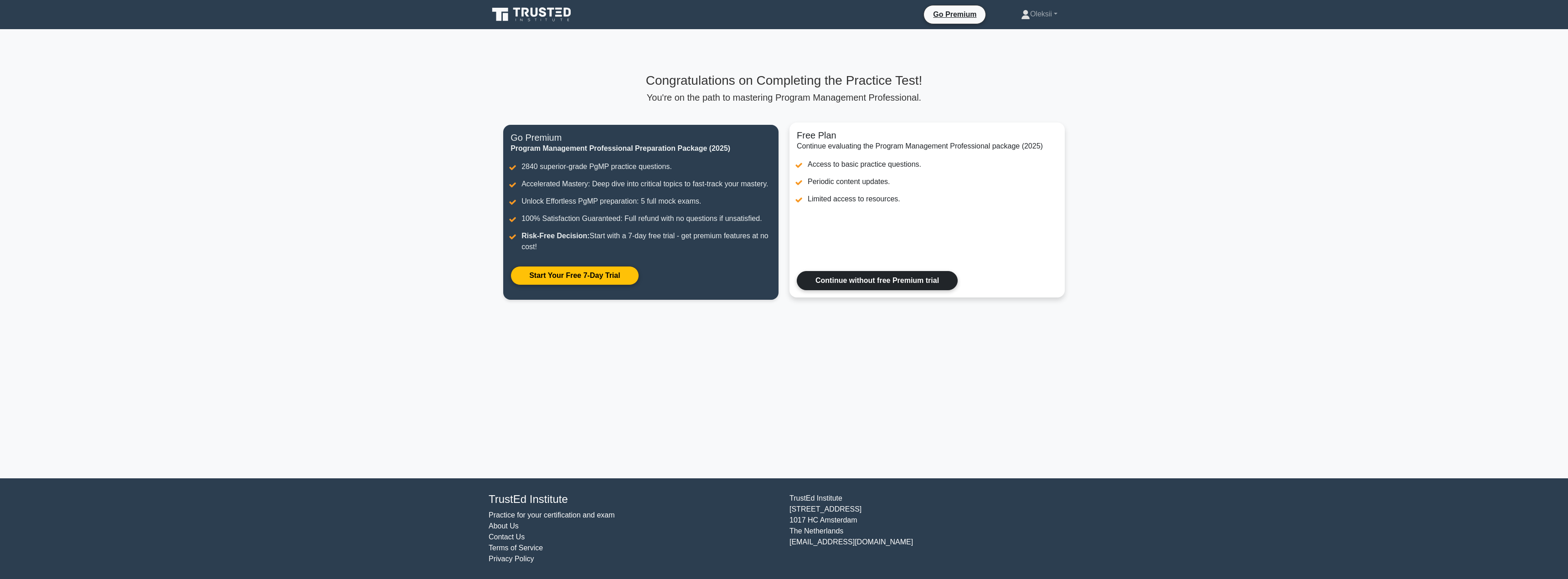
click at [940, 283] on link "Continue without free Premium trial" at bounding box center [877, 280] width 161 height 19
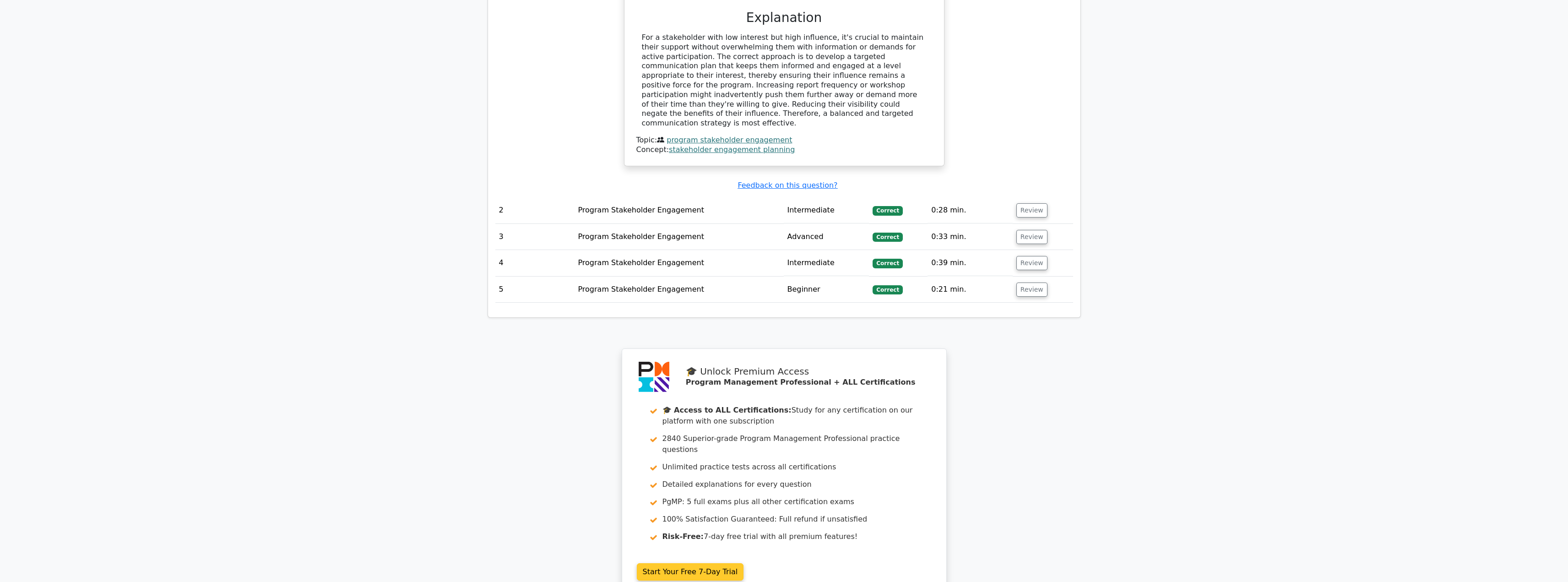
scroll to position [1099, 0]
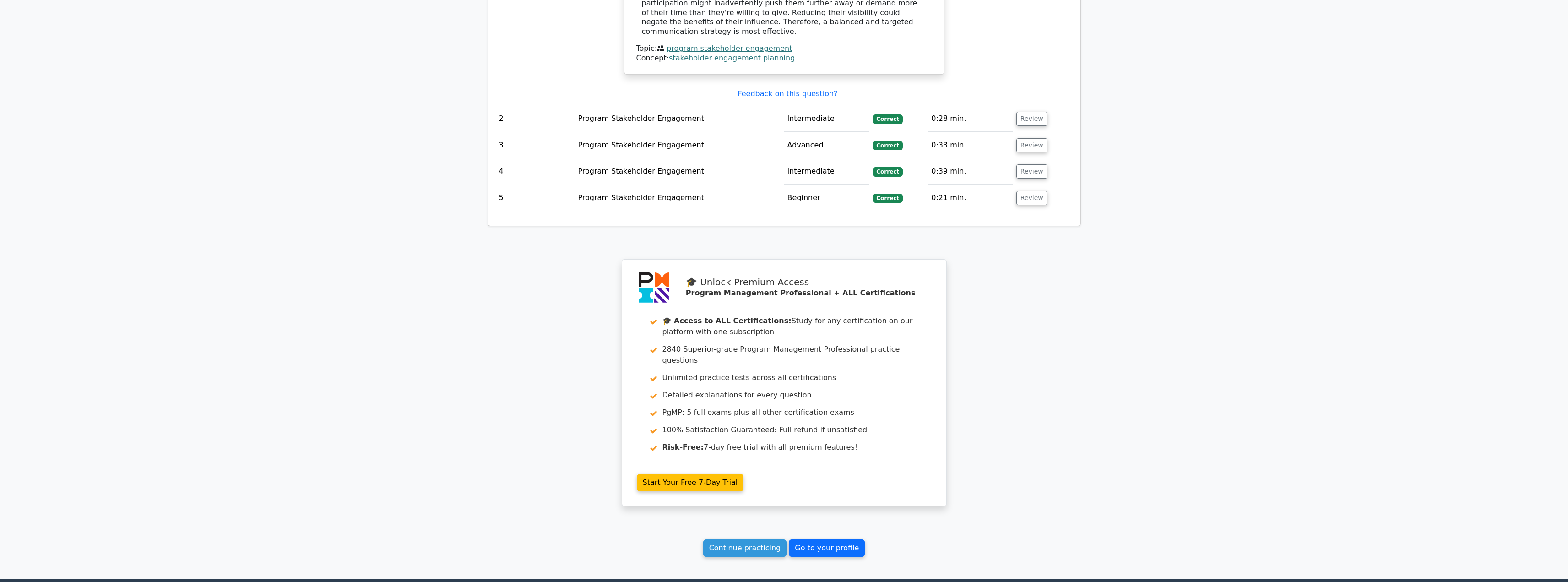
click at [826, 539] on link "Go to your profile" at bounding box center [827, 548] width 76 height 17
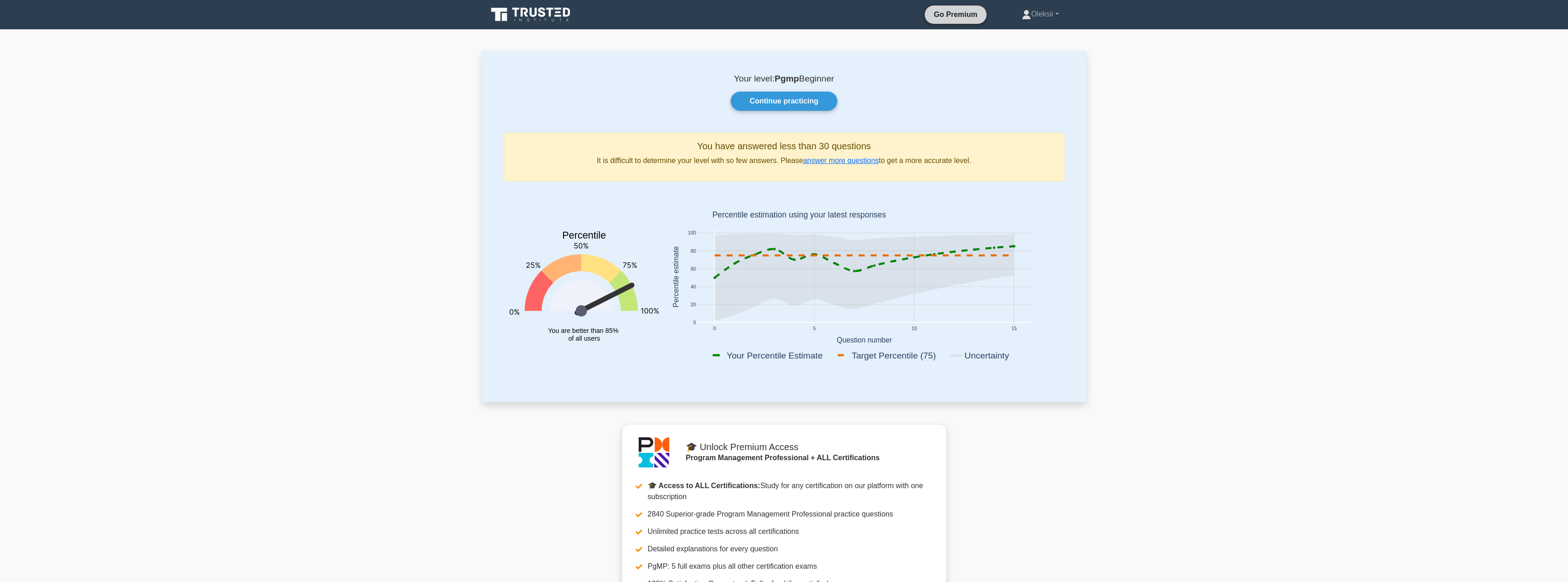
click at [950, 15] on link "Go Premium" at bounding box center [956, 14] width 54 height 12
